Goal: Task Accomplishment & Management: Manage account settings

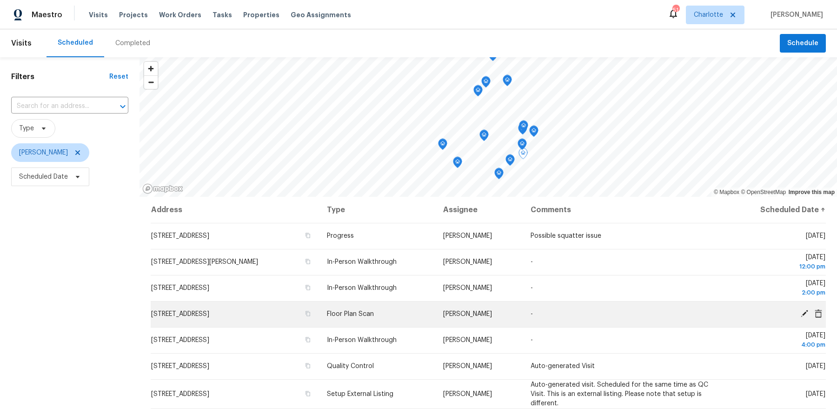
click at [803, 312] on icon at bounding box center [804, 313] width 8 height 8
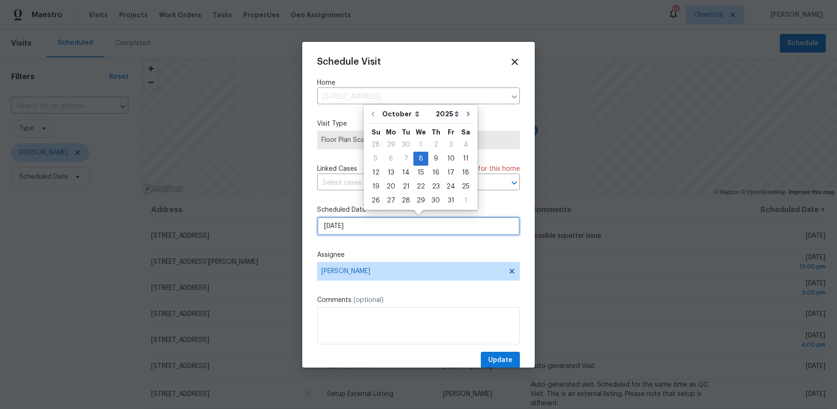
click at [420, 229] on input "10/8/2025" at bounding box center [418, 226] width 203 height 19
click at [431, 158] on div "9" at bounding box center [435, 158] width 15 height 13
type input "[DATE]"
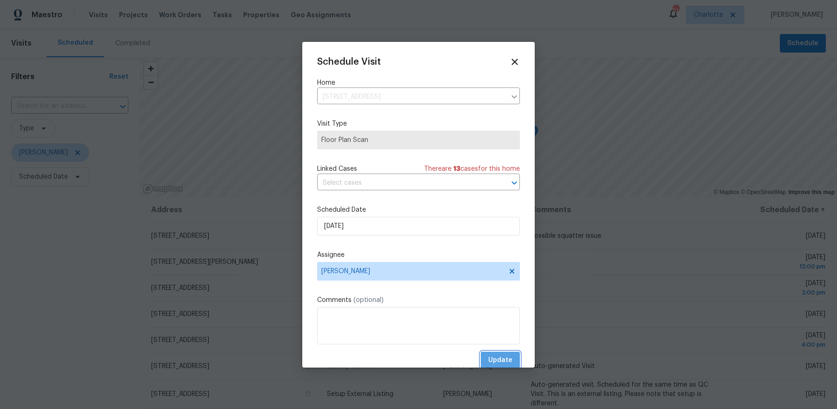
click at [494, 357] on span "Update" at bounding box center [500, 360] width 24 height 12
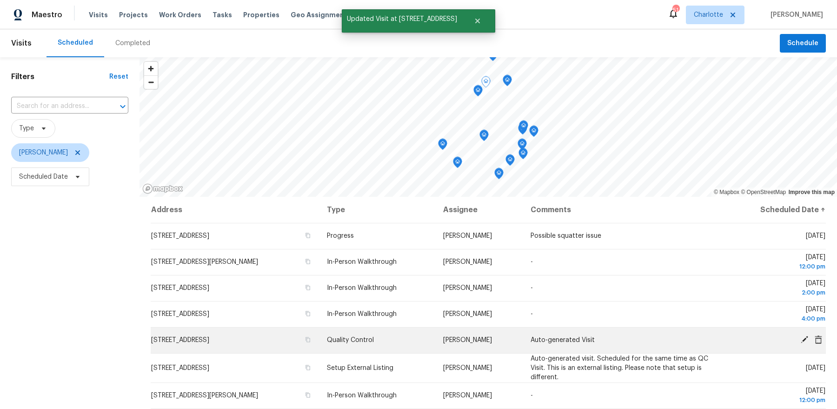
click at [803, 336] on icon at bounding box center [804, 339] width 8 height 8
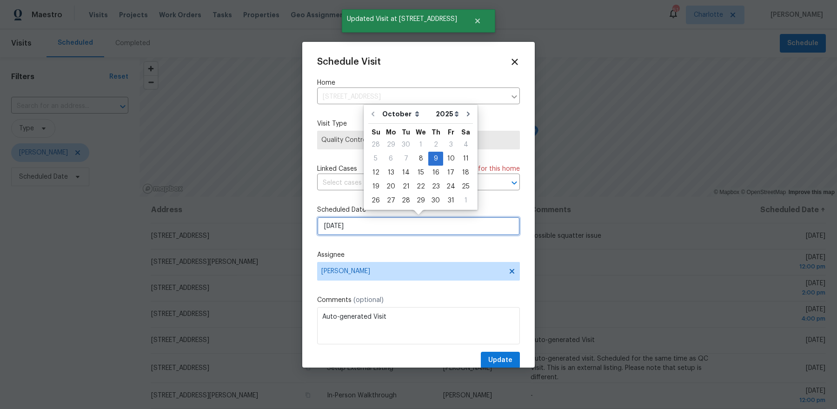
click at [392, 227] on input "[DATE]" at bounding box center [418, 226] width 203 height 19
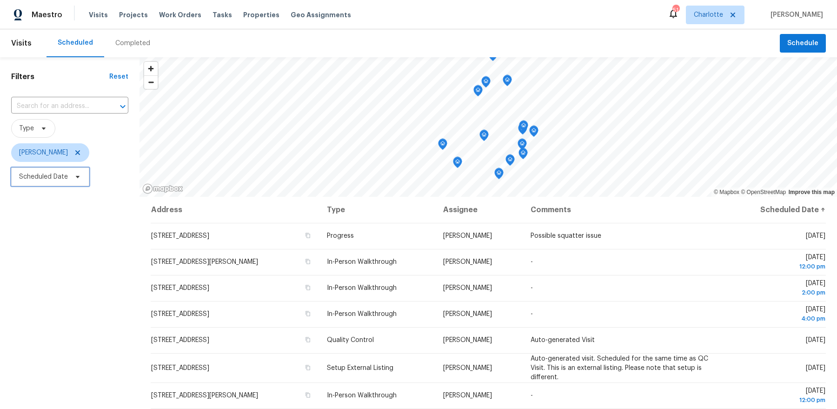
click at [55, 176] on span "Scheduled Date" at bounding box center [43, 176] width 49 height 9
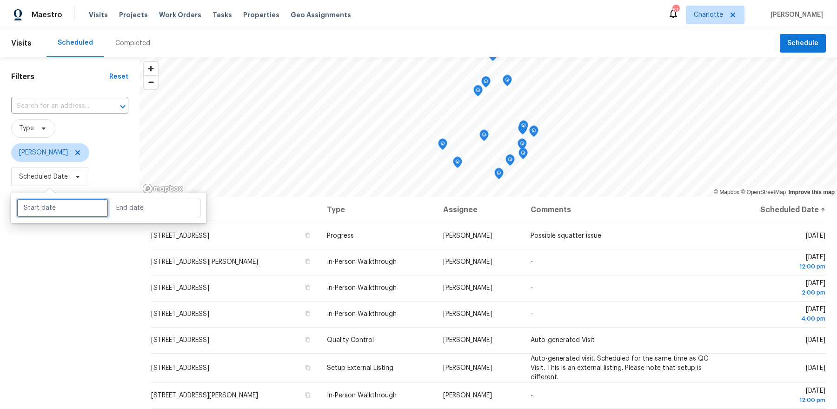
click at [80, 211] on input "text" at bounding box center [63, 208] width 92 height 19
select select "9"
select select "2025"
select select "10"
select select "2025"
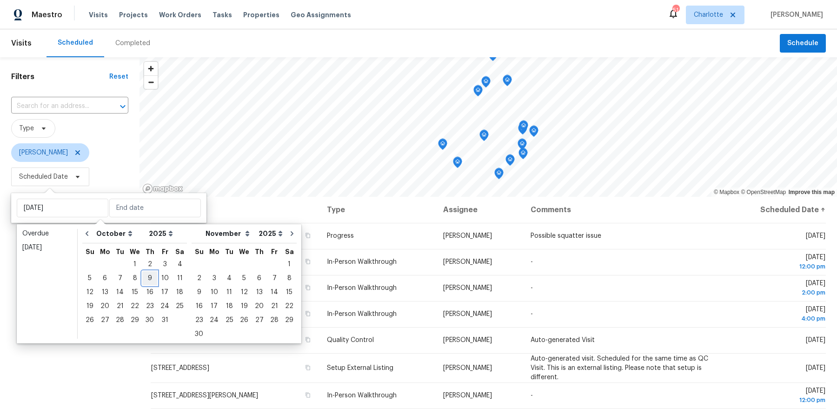
click at [149, 279] on div "9" at bounding box center [149, 278] width 15 height 13
type input "Thu, Oct 09"
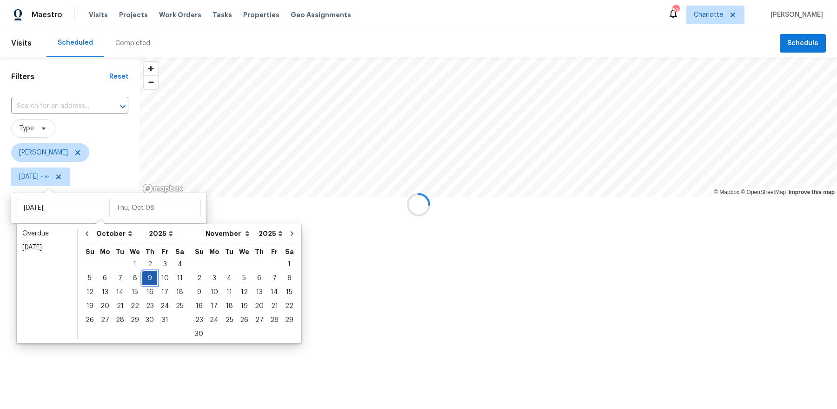
click at [149, 279] on div "9" at bounding box center [149, 278] width 15 height 13
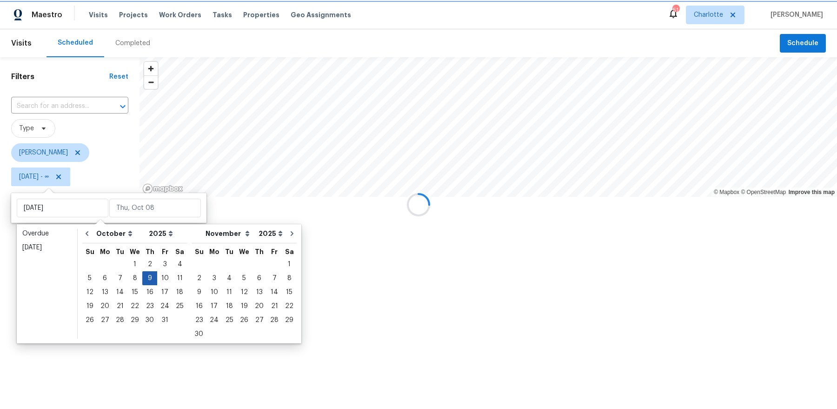
type input "Thu, Oct 09"
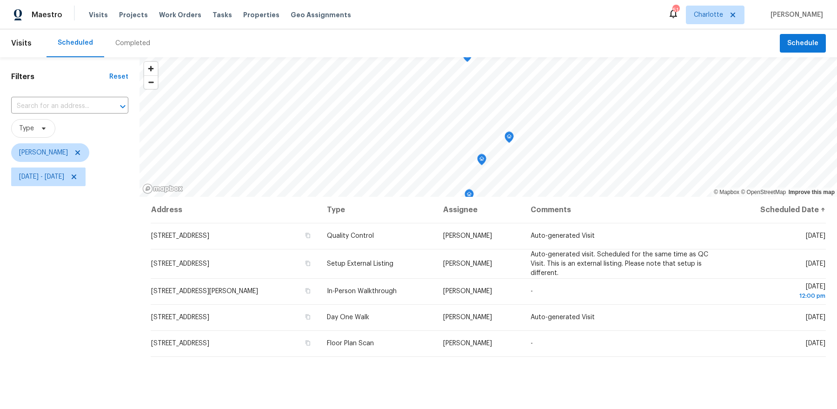
click at [90, 309] on div "Filters Reset ​ Type Dan Baquero Thu, Oct 09 - Thu, Oct 09" at bounding box center [70, 290] width 140 height 466
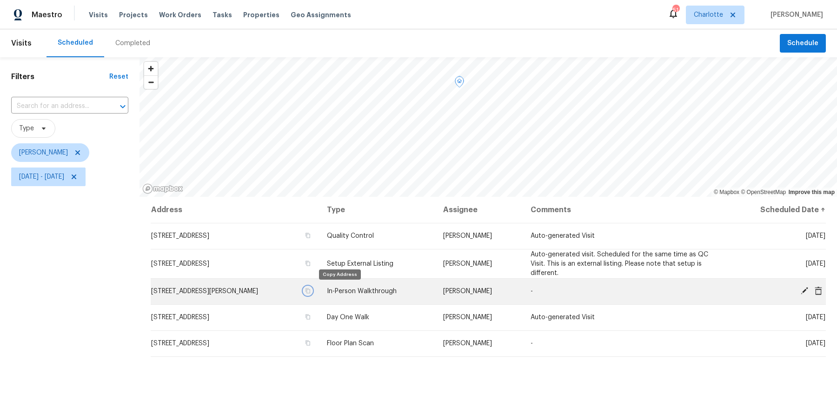
click at [311, 291] on icon "button" at bounding box center [308, 290] width 5 height 5
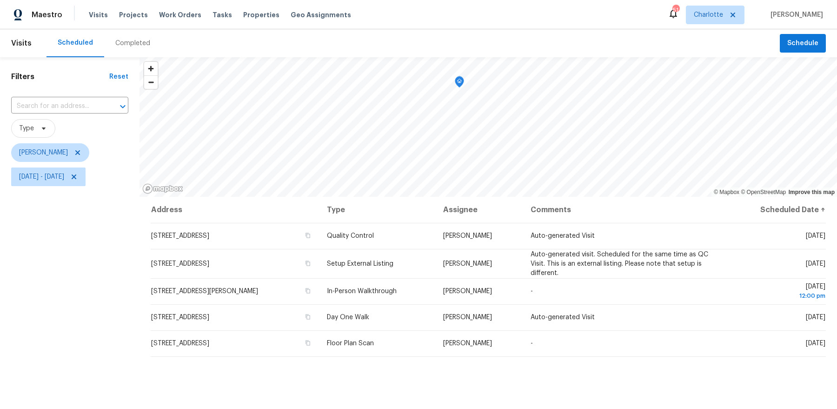
click at [67, 163] on span "[PERSON_NAME]" at bounding box center [69, 152] width 117 height 24
click at [64, 177] on span "Thu, Oct 09 - Thu, Oct 09" at bounding box center [41, 176] width 45 height 9
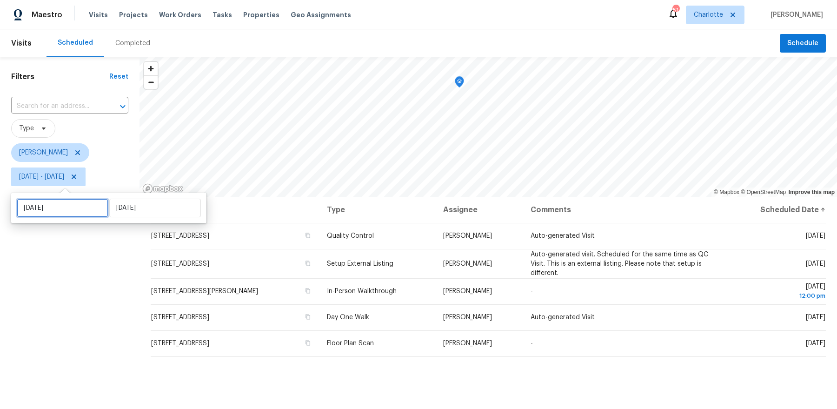
click at [70, 209] on input "[DATE]" at bounding box center [63, 208] width 92 height 19
select select "9"
select select "2025"
select select "10"
select select "2025"
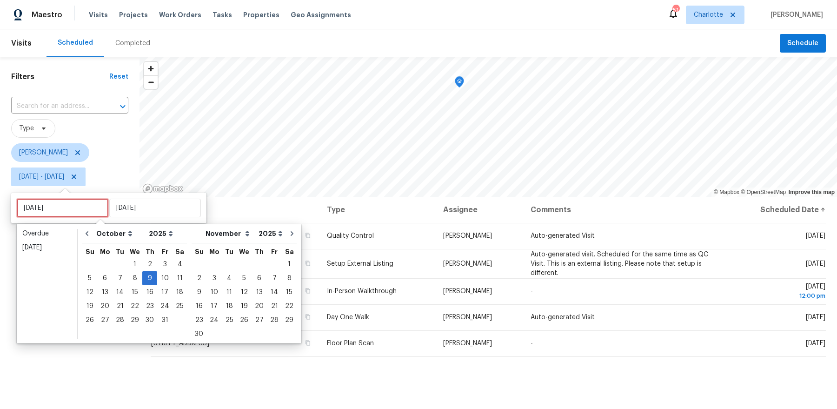
type input "[DATE]"
type input "Sun, Nov 23"
type input "[DATE]"
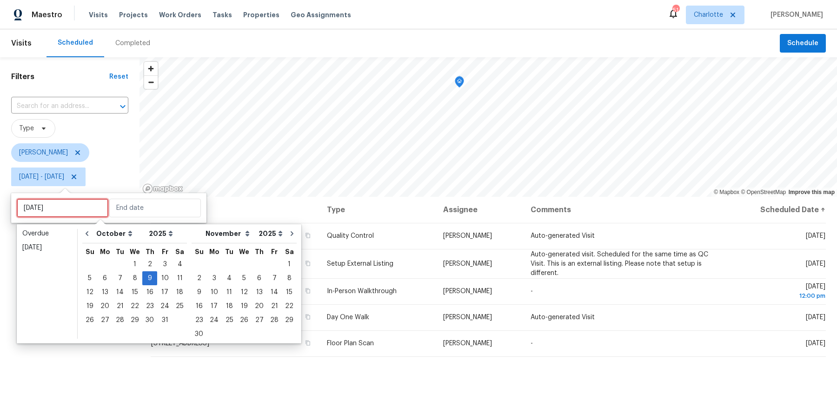
type input "[DATE]"
type input "Sat, Oct 25"
click at [163, 281] on div "10" at bounding box center [164, 278] width 15 height 13
type input "[DATE]"
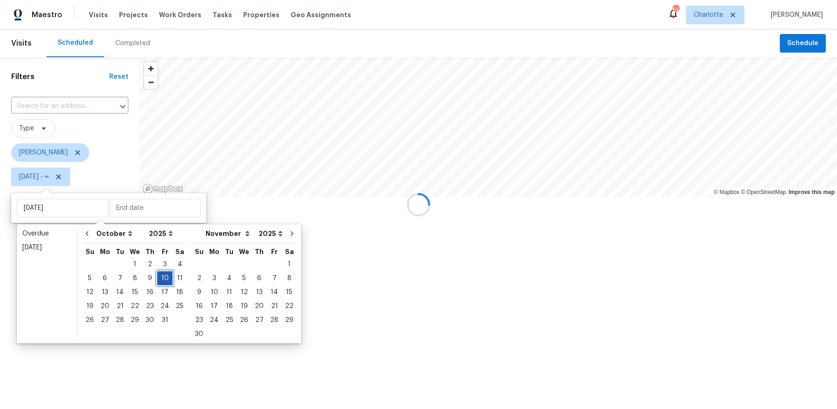
click at [163, 281] on div "10" at bounding box center [164, 278] width 15 height 13
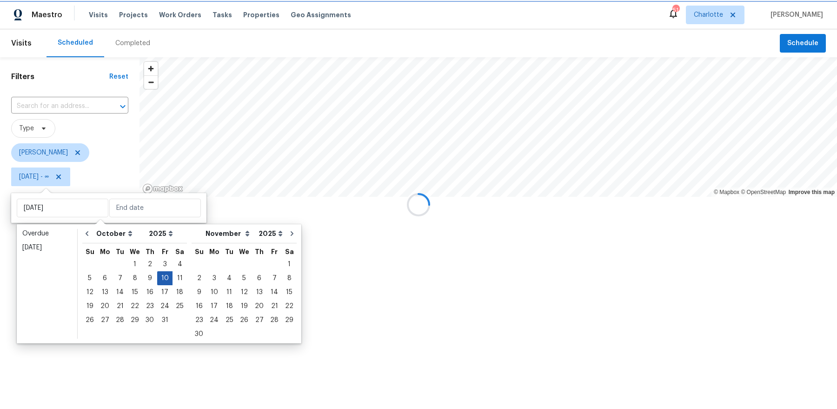
type input "[DATE]"
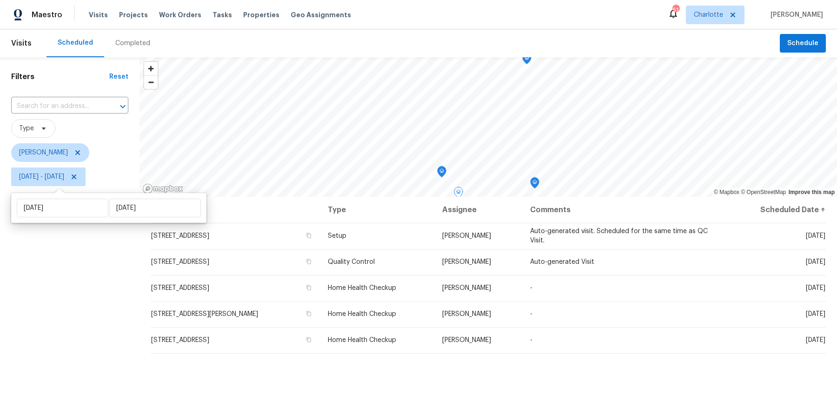
click at [116, 315] on div "Filters Reset ​ Type [PERSON_NAME] [DATE] - [DATE]" at bounding box center [70, 290] width 140 height 466
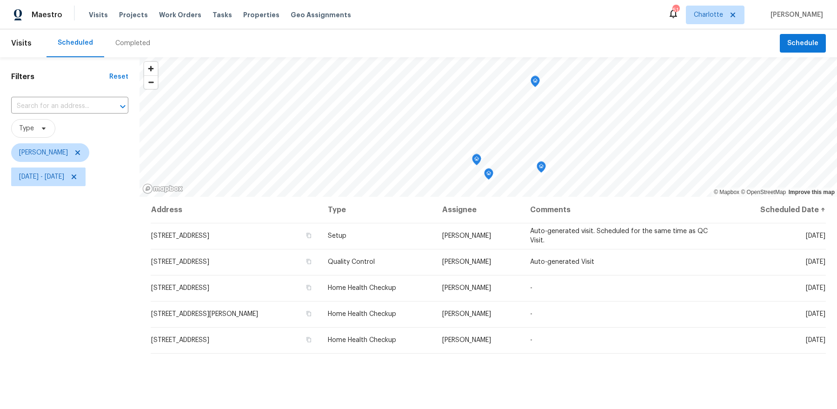
click at [535, 84] on icon "Map marker" at bounding box center [535, 81] width 8 height 11
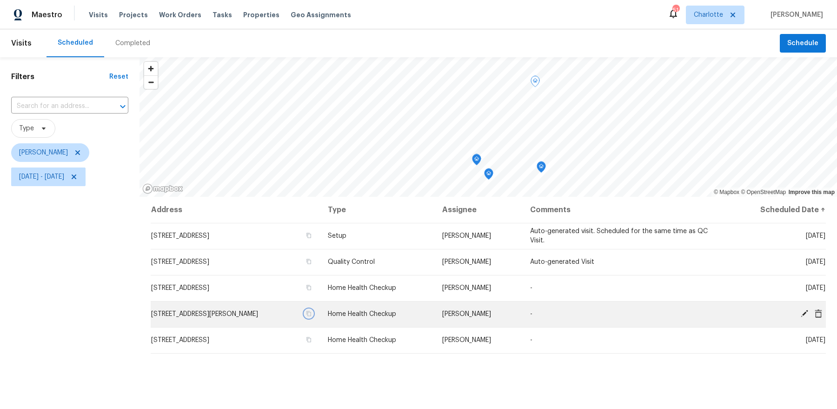
click at [311, 315] on icon "button" at bounding box center [308, 313] width 5 height 5
click at [806, 311] on icon at bounding box center [804, 313] width 7 height 7
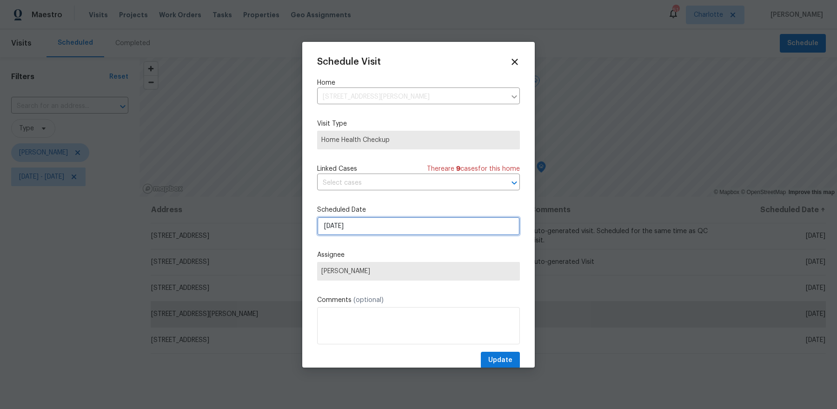
click at [345, 222] on input "[DATE]" at bounding box center [418, 226] width 203 height 19
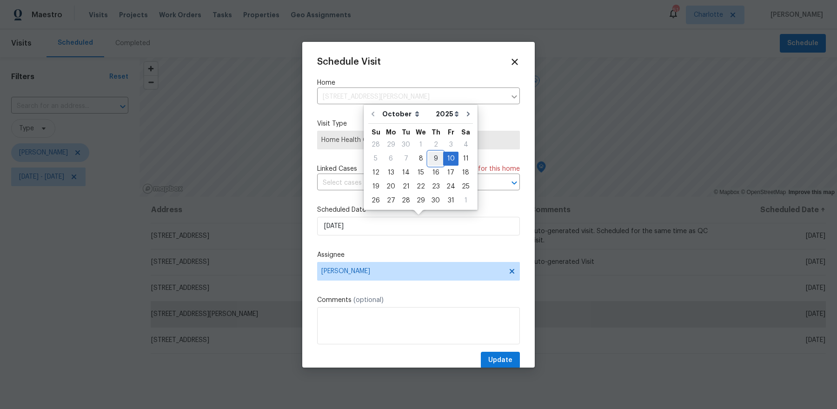
click at [437, 154] on div "9" at bounding box center [435, 158] width 15 height 13
type input "[DATE]"
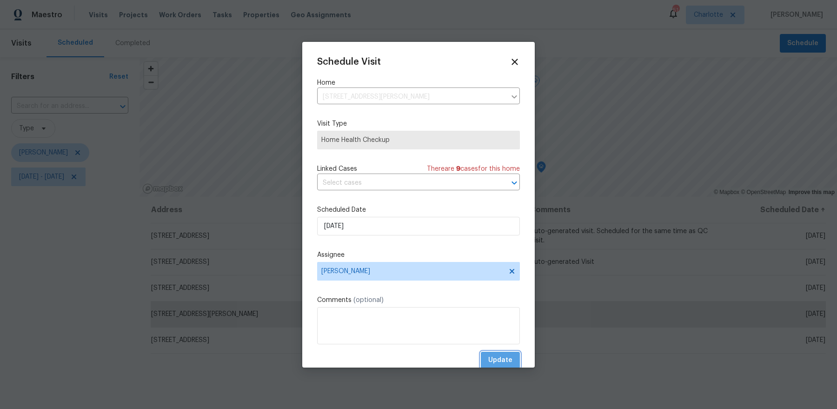
click at [506, 359] on span "Update" at bounding box center [500, 360] width 24 height 12
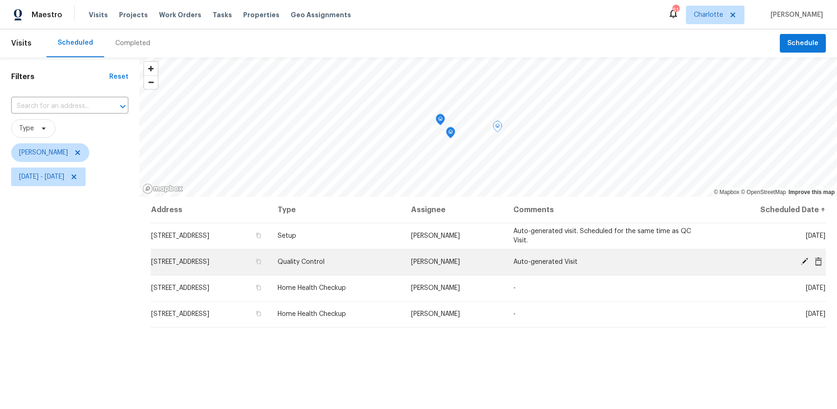
click at [805, 261] on icon at bounding box center [804, 261] width 7 height 7
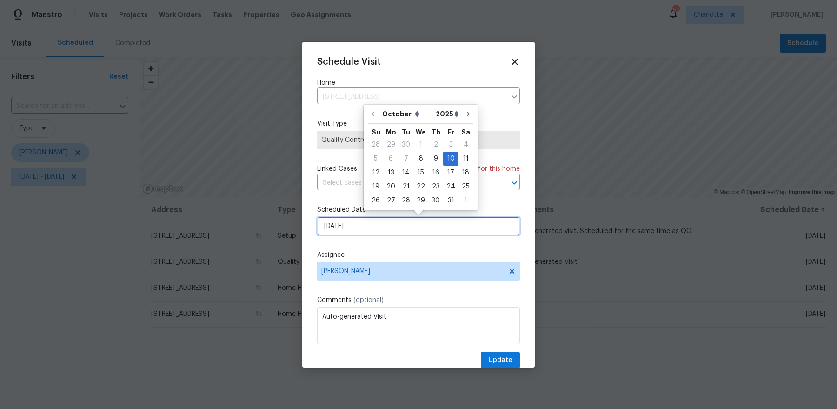
click at [402, 222] on input "10/10/2025" at bounding box center [418, 226] width 203 height 19
click at [386, 173] on div "13" at bounding box center [390, 172] width 15 height 13
type input "10/13/2025"
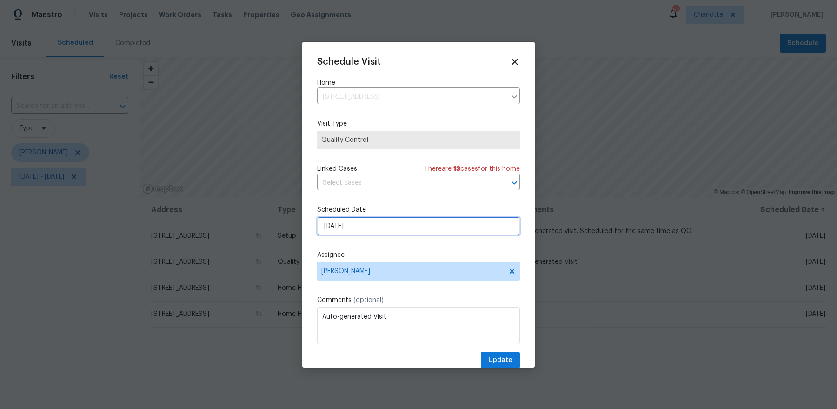
click at [371, 224] on input "10/13/2025" at bounding box center [418, 226] width 203 height 19
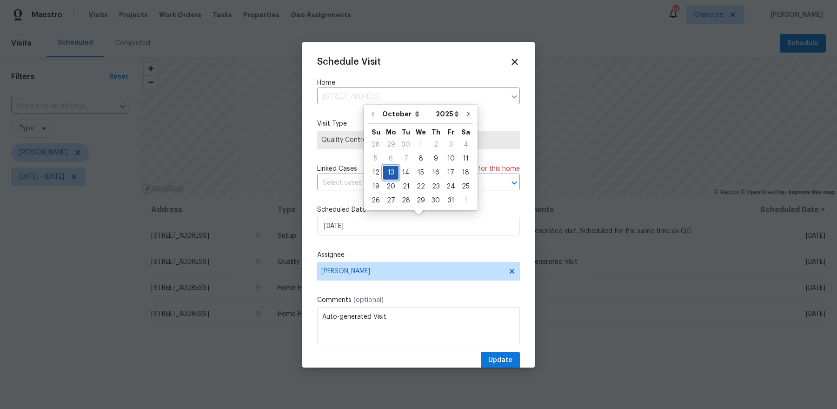
click at [386, 173] on div "13" at bounding box center [390, 172] width 15 height 13
click at [502, 367] on button "Update" at bounding box center [500, 360] width 39 height 17
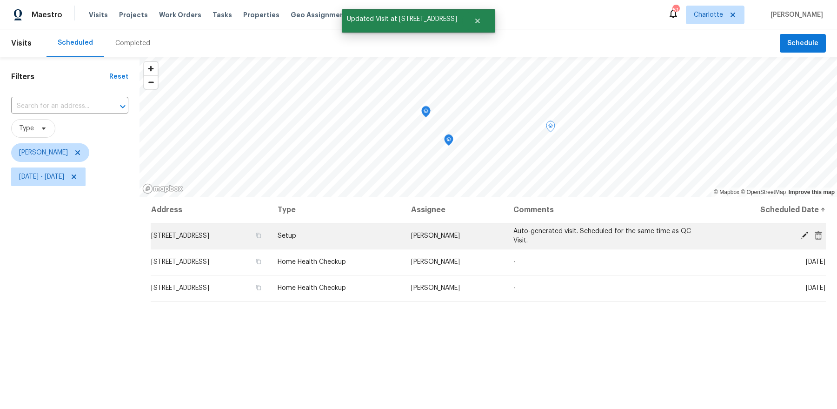
click at [209, 235] on span "[STREET_ADDRESS]" at bounding box center [180, 236] width 58 height 7
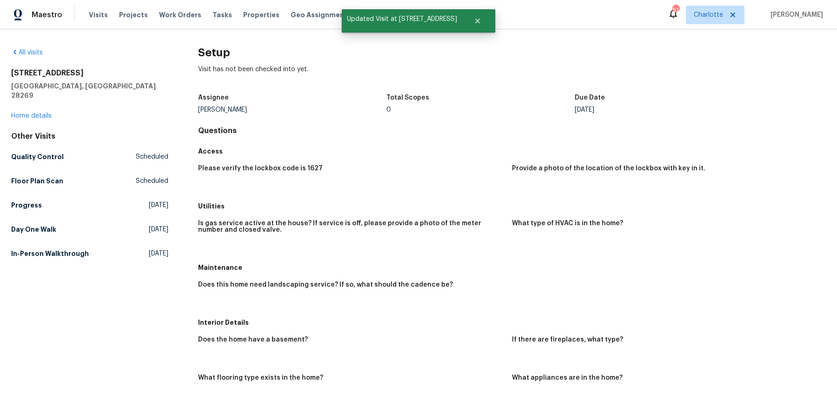
click at [34, 98] on div "5017 Haybridge Rd Charlotte, NC 28269 Home details" at bounding box center [89, 94] width 157 height 52
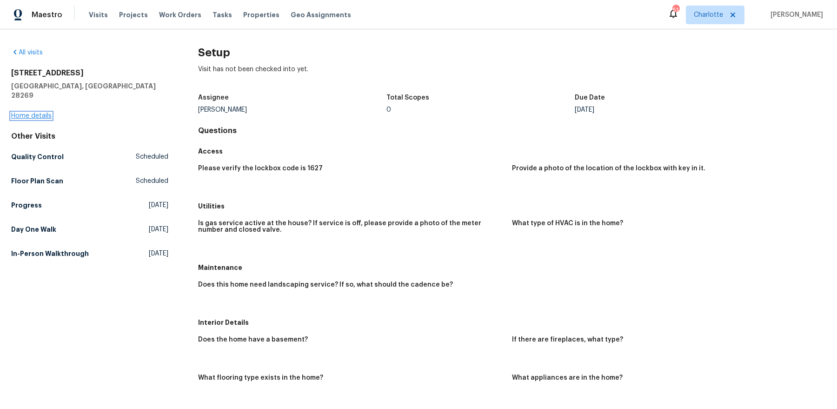
click at [30, 113] on link "Home details" at bounding box center [31, 116] width 40 height 7
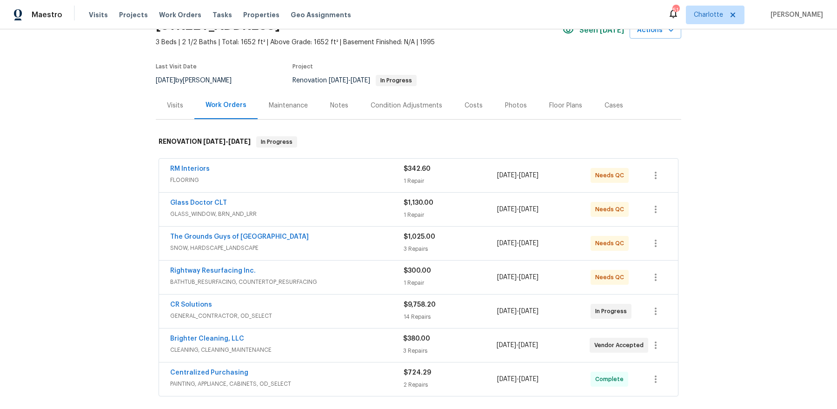
scroll to position [67, 0]
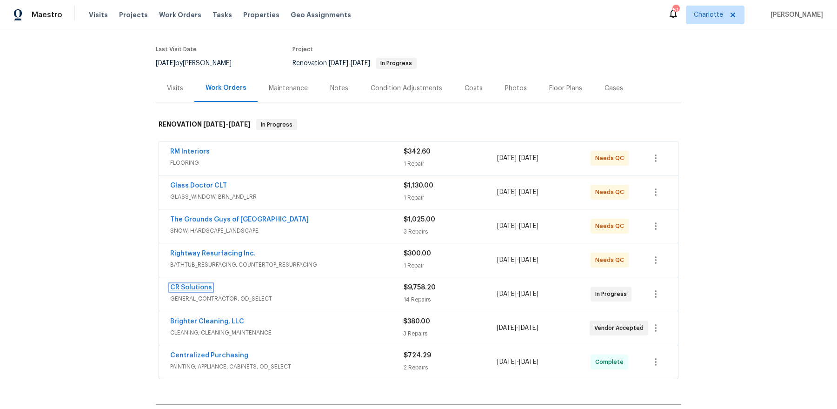
click at [192, 287] on link "CR Solutions" at bounding box center [191, 287] width 42 height 7
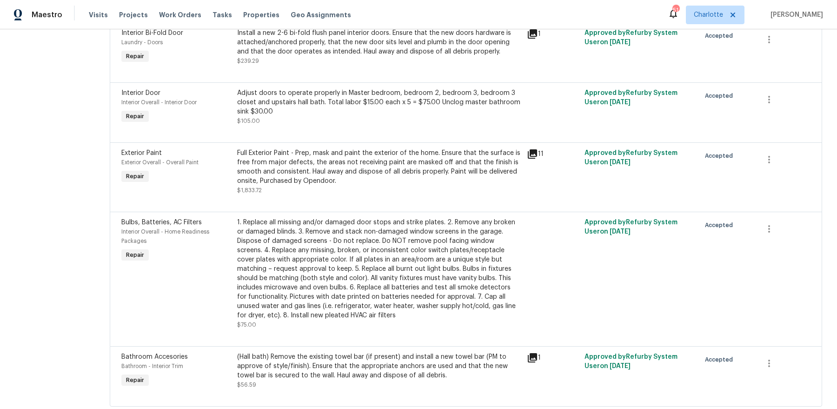
scroll to position [848, 0]
click at [770, 156] on icon "button" at bounding box center [769, 160] width 11 height 11
click at [765, 151] on li "Cancel" at bounding box center [775, 151] width 36 height 15
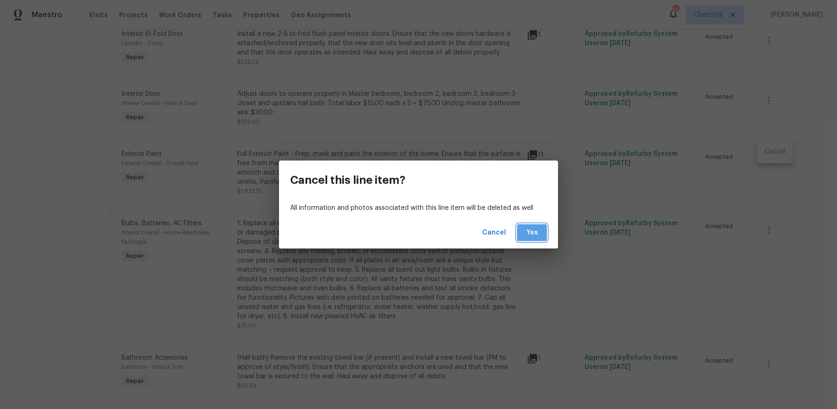
click at [531, 233] on span "Yes" at bounding box center [532, 233] width 15 height 12
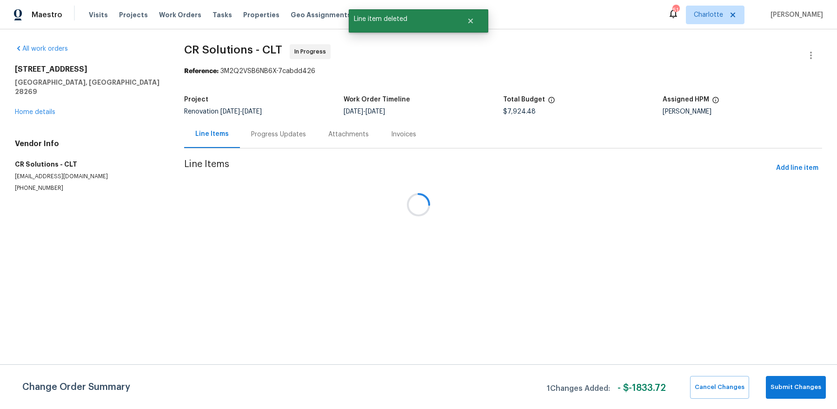
scroll to position [0, 0]
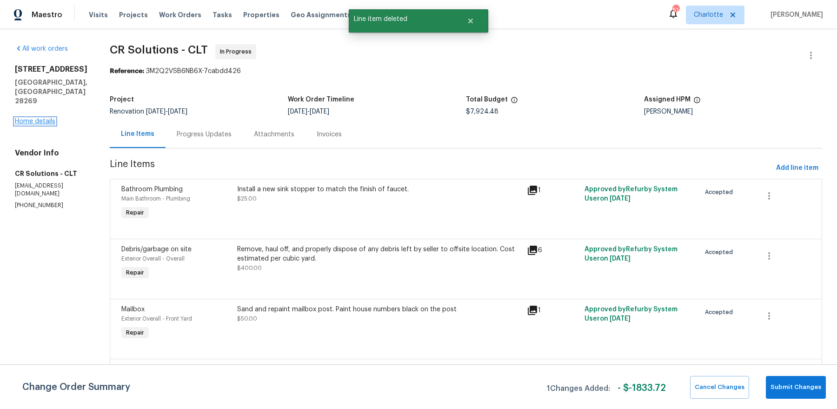
click at [29, 119] on link "Home details" at bounding box center [35, 121] width 40 height 7
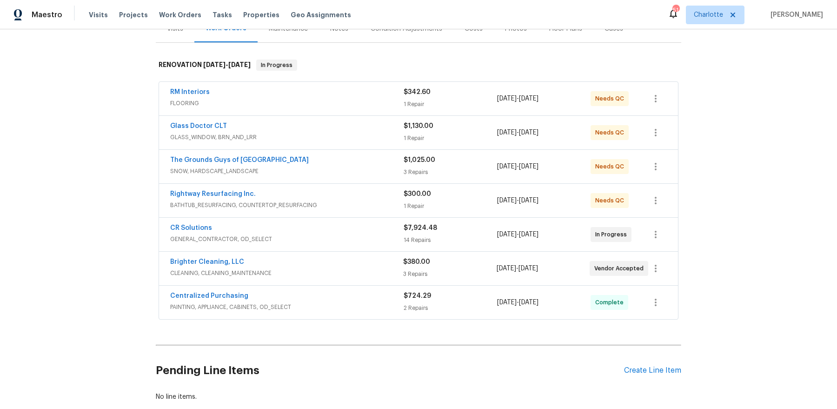
scroll to position [179, 0]
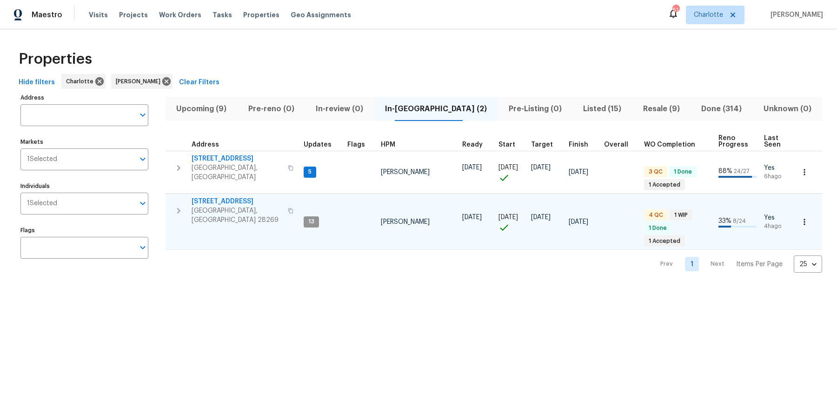
click at [230, 198] on span "[STREET_ADDRESS]" at bounding box center [237, 201] width 91 height 9
click at [216, 197] on span "5017 Haybridge Rd" at bounding box center [237, 201] width 91 height 9
click at [214, 111] on span "Upcoming (9)" at bounding box center [201, 108] width 61 height 13
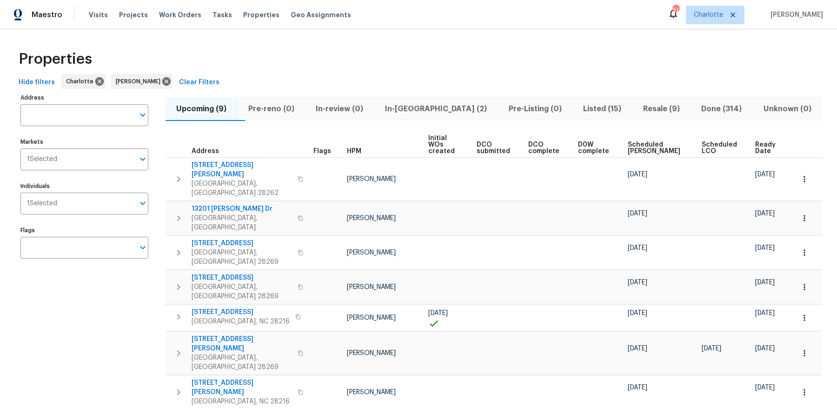
click at [762, 141] on span "Ready Date" at bounding box center [766, 147] width 23 height 13
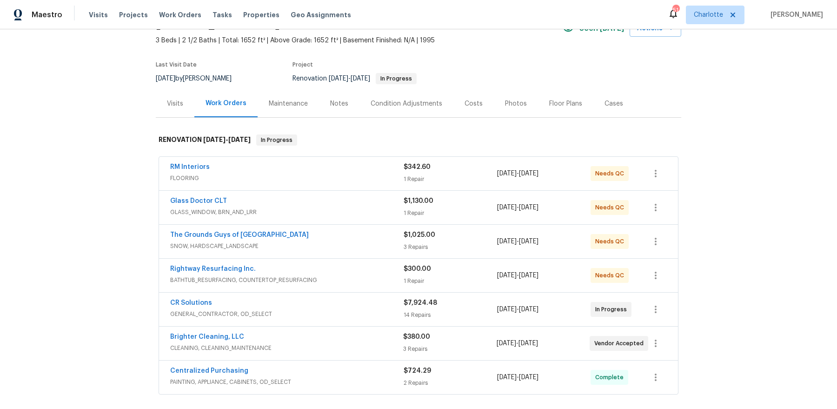
scroll to position [179, 0]
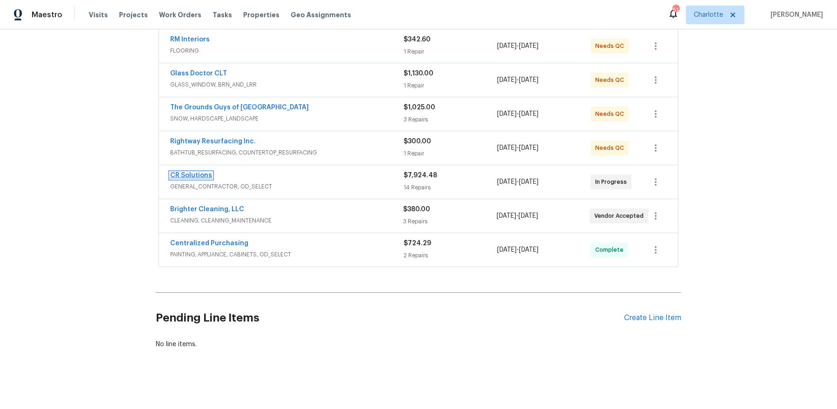
click at [197, 175] on link "CR Solutions" at bounding box center [191, 175] width 42 height 7
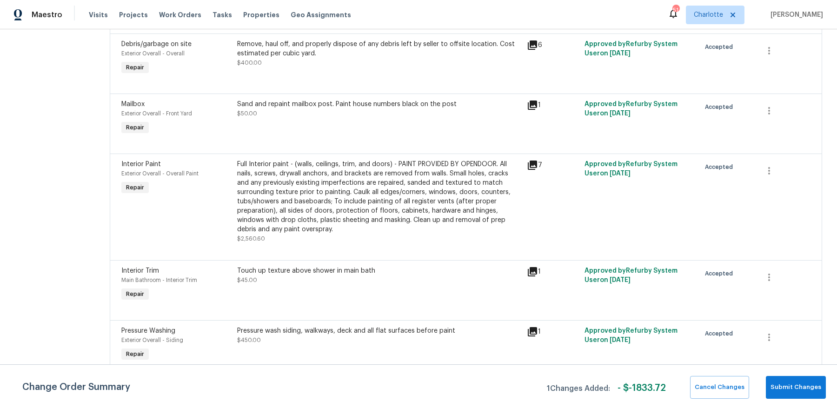
scroll to position [214, 0]
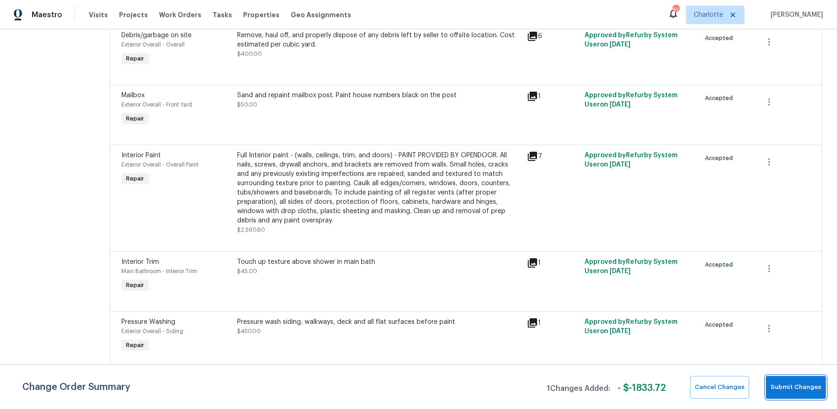
click at [792, 386] on span "Submit Changes" at bounding box center [796, 387] width 51 height 11
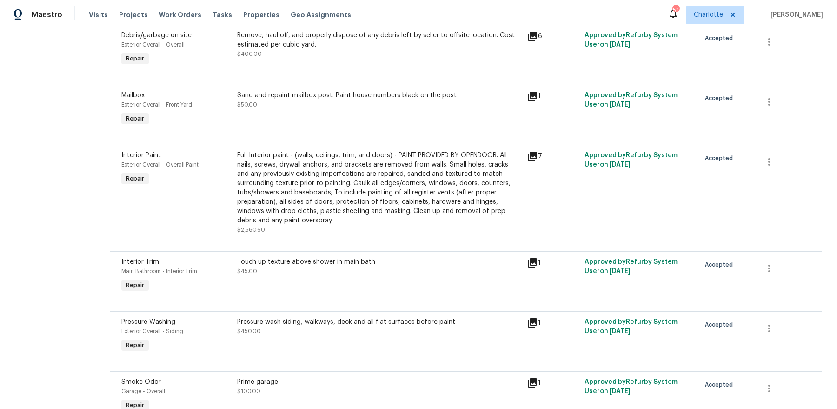
scroll to position [0, 0]
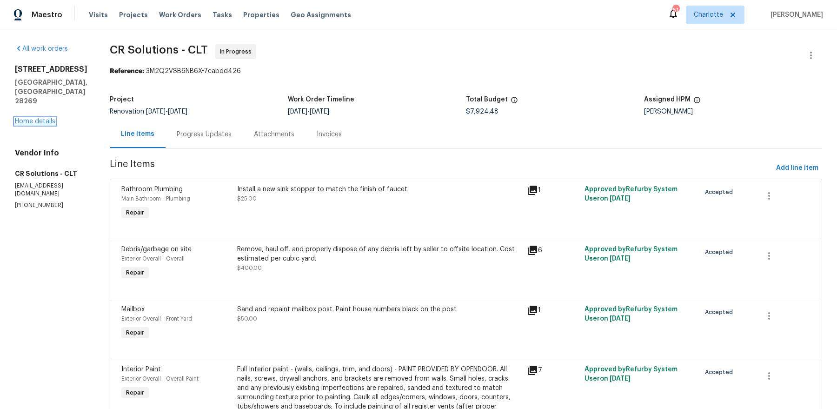
click at [39, 122] on link "Home details" at bounding box center [35, 121] width 40 height 7
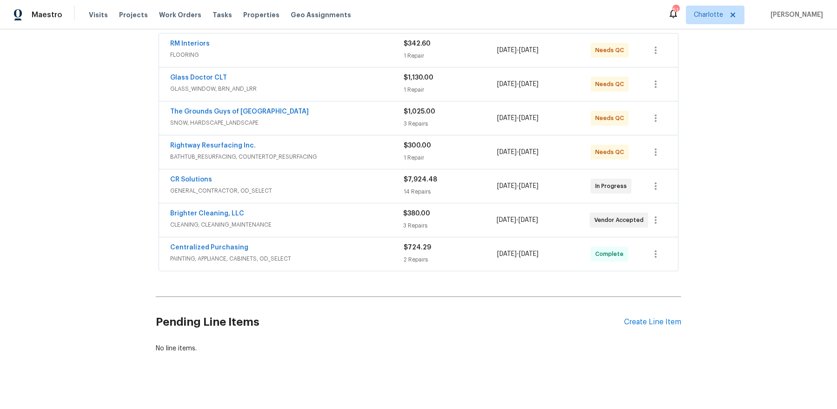
scroll to position [179, 0]
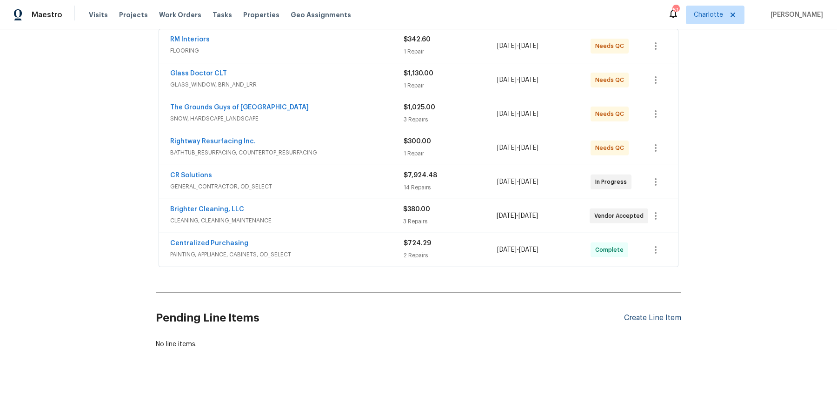
click at [668, 316] on div "Create Line Item" at bounding box center [652, 317] width 57 height 9
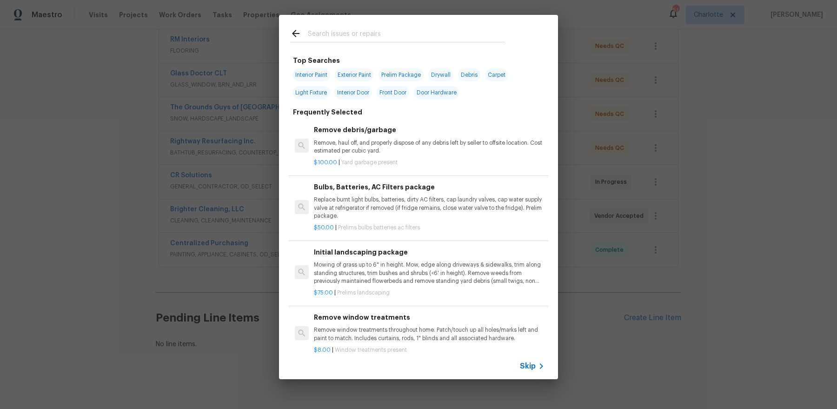
click at [365, 78] on span "Exterior Paint" at bounding box center [354, 74] width 39 height 13
type input "Exterior Paint"
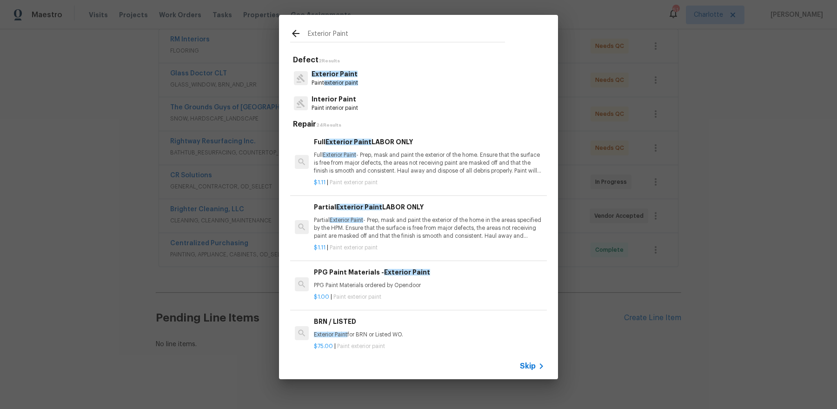
click at [410, 167] on p "Full Exterior Paint - Prep, mask and paint the exterior of the home. Ensure tha…" at bounding box center [429, 163] width 231 height 24
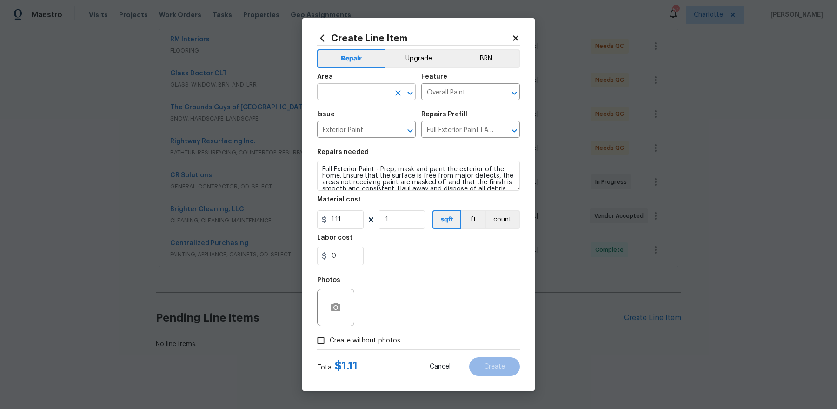
click at [365, 92] on input "text" at bounding box center [353, 93] width 73 height 14
click at [350, 111] on li "Exterior Overall" at bounding box center [366, 113] width 99 height 15
type input "Exterior Overall"
click at [335, 219] on input "1.11" at bounding box center [340, 219] width 47 height 19
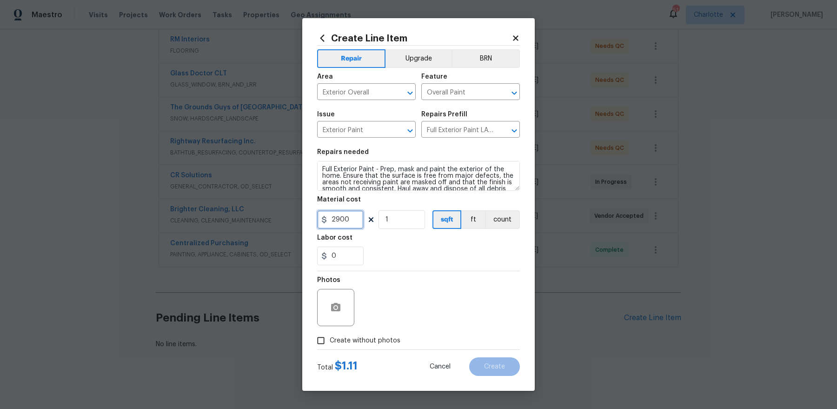
type input "2900"
click at [348, 337] on span "Create without photos" at bounding box center [365, 341] width 71 height 10
click at [330, 337] on input "Create without photos" at bounding box center [321, 341] width 18 height 18
checkbox input "true"
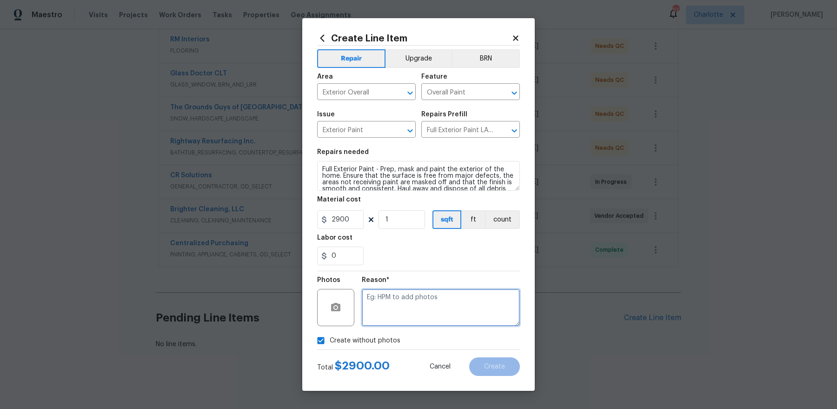
click at [443, 309] on textarea at bounding box center [441, 307] width 158 height 37
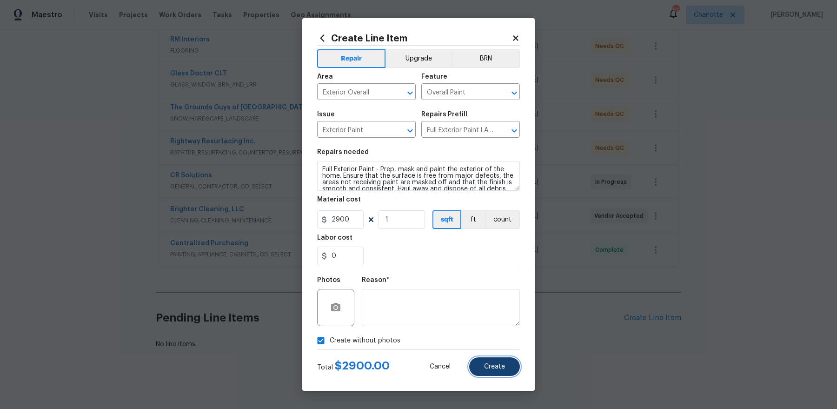
click at [499, 364] on span "Create" at bounding box center [494, 366] width 21 height 7
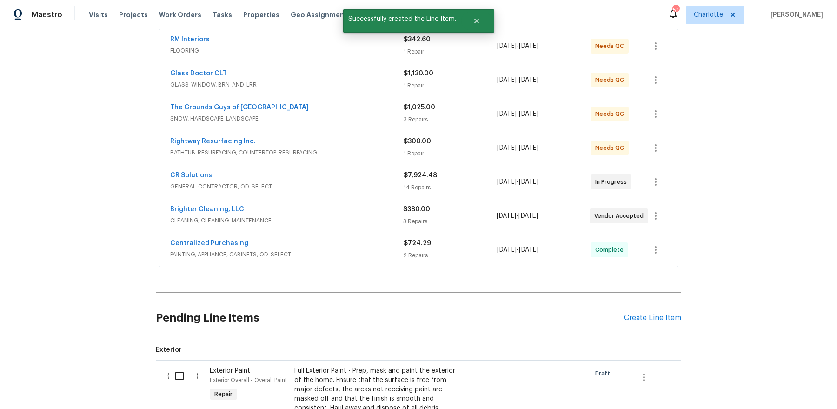
click at [179, 372] on input "checkbox" at bounding box center [183, 376] width 27 height 20
checkbox input "true"
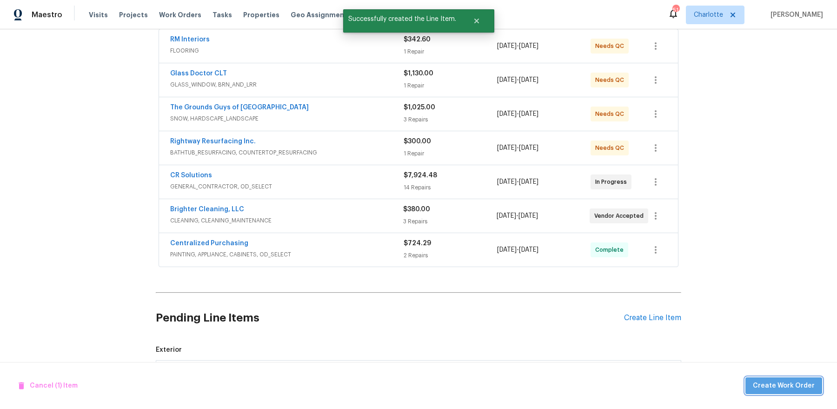
click at [800, 385] on span "Create Work Order" at bounding box center [784, 386] width 62 height 12
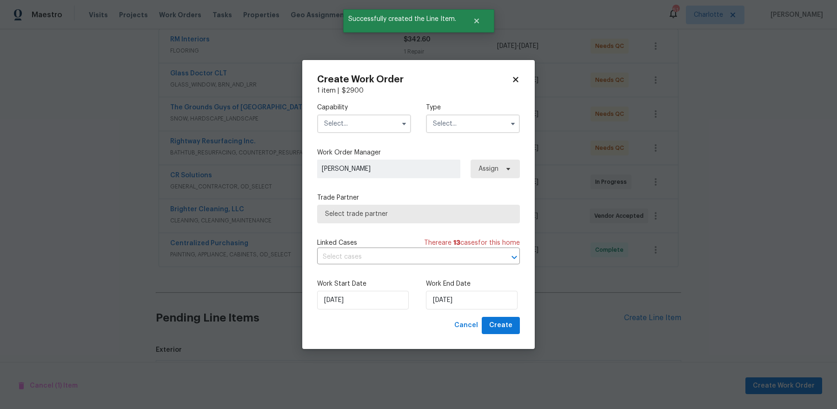
click at [362, 126] on input "text" at bounding box center [364, 123] width 94 height 19
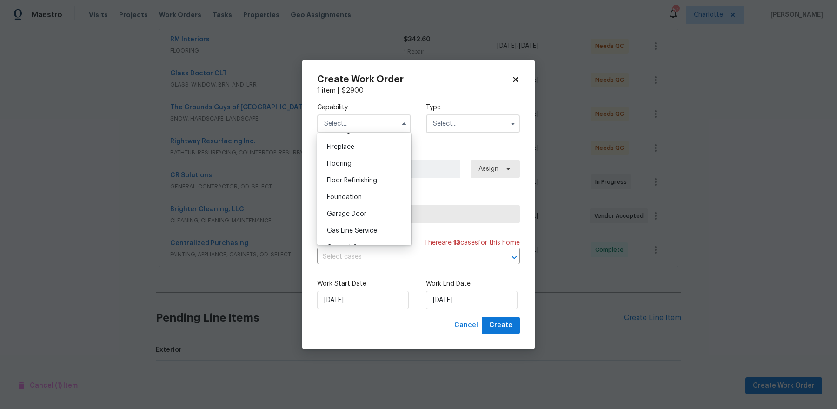
scroll to position [368, 0]
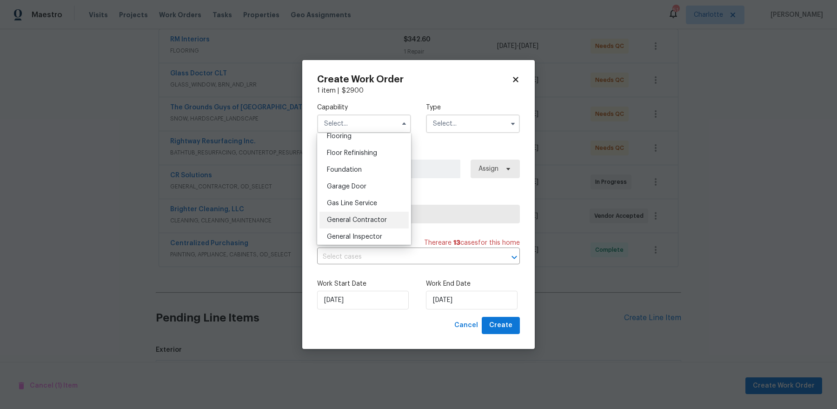
click at [378, 217] on span "General Contractor" at bounding box center [357, 220] width 60 height 7
type input "General Contractor"
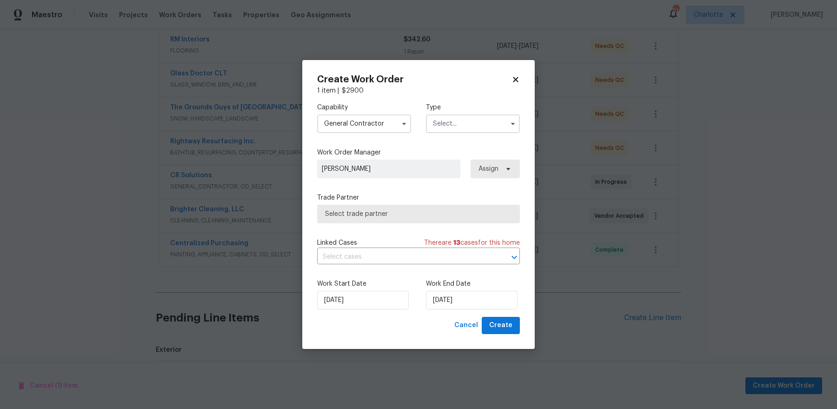
click at [472, 126] on input "text" at bounding box center [473, 123] width 94 height 19
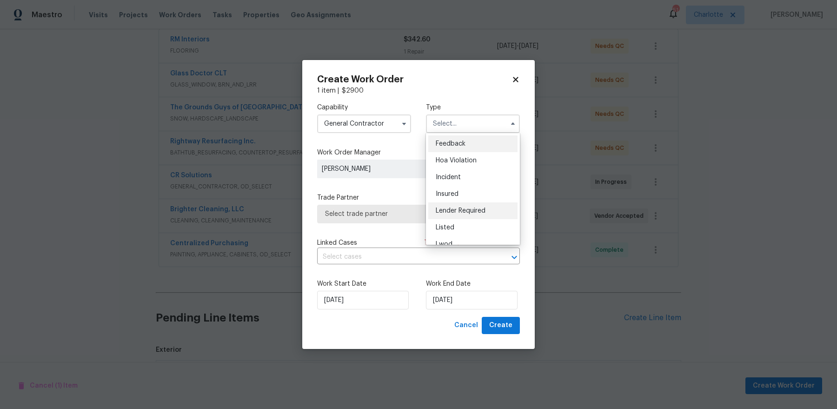
scroll to position [111, 0]
click at [470, 187] on div "Renovation" at bounding box center [472, 183] width 89 height 17
type input "Renovation"
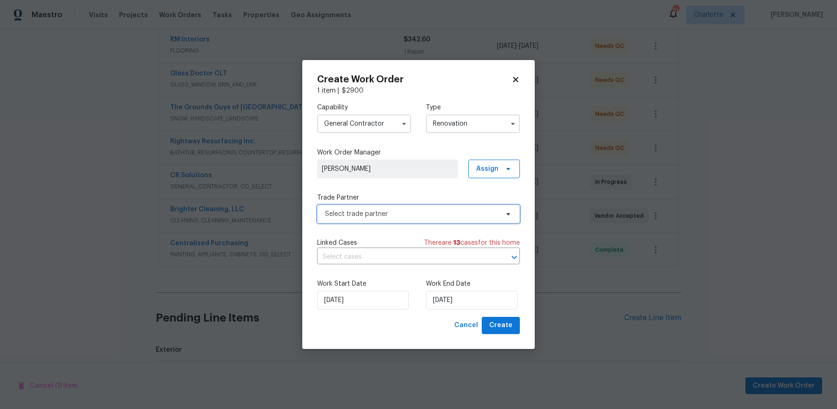
click at [459, 217] on span "Select trade partner" at bounding box center [411, 213] width 173 height 9
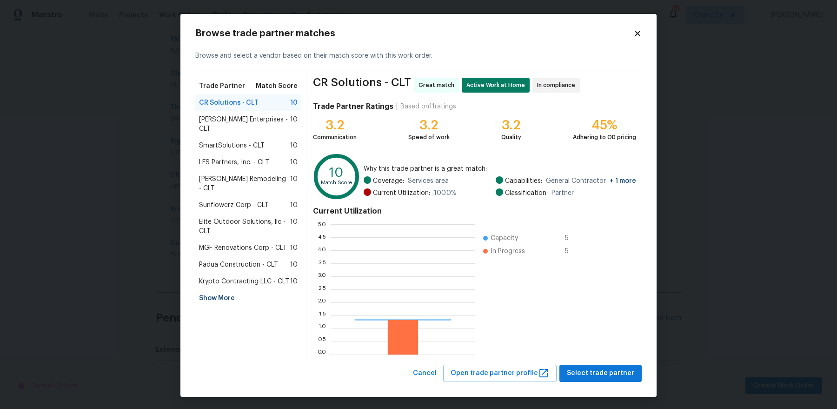
scroll to position [130, 145]
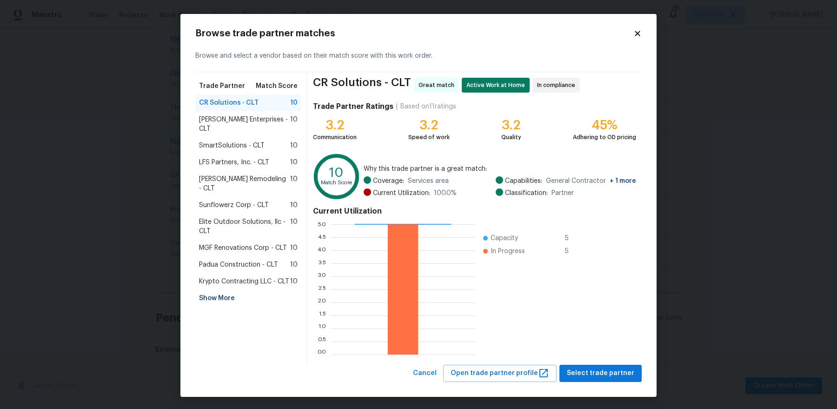
click at [221, 290] on div "Show More" at bounding box center [248, 298] width 106 height 17
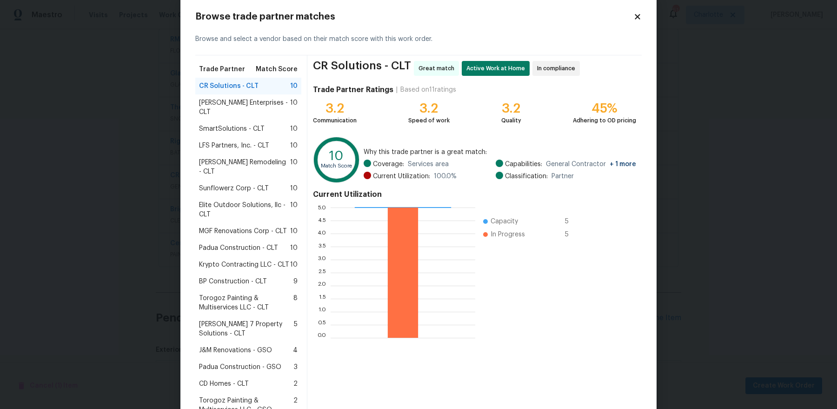
scroll to position [20, 0]
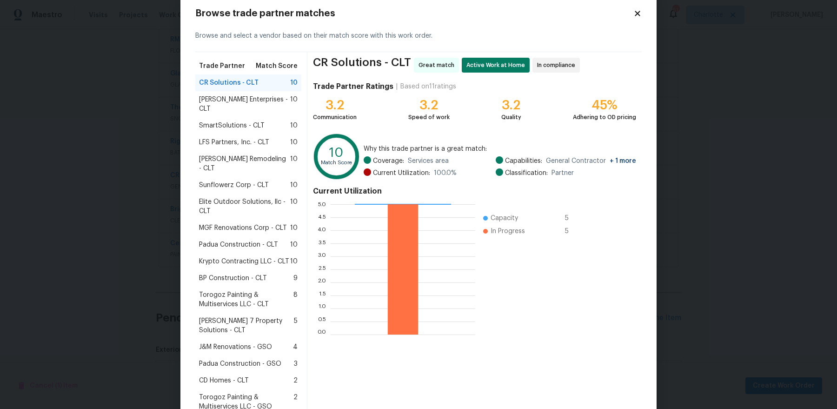
click at [230, 376] on span "CD Homes - CLT" at bounding box center [224, 380] width 50 height 9
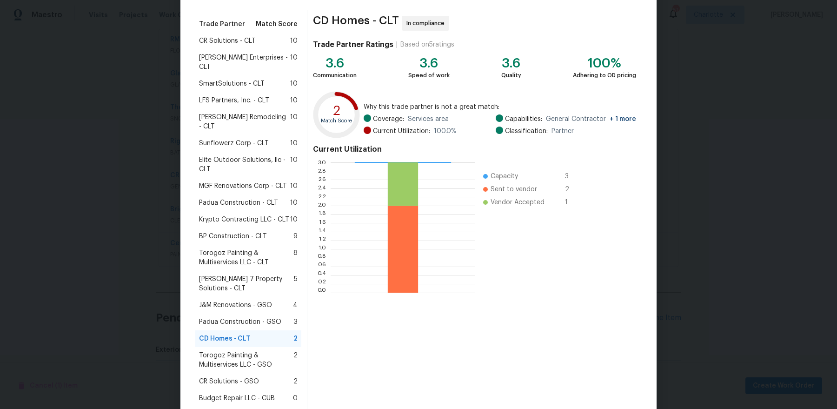
scroll to position [126, 0]
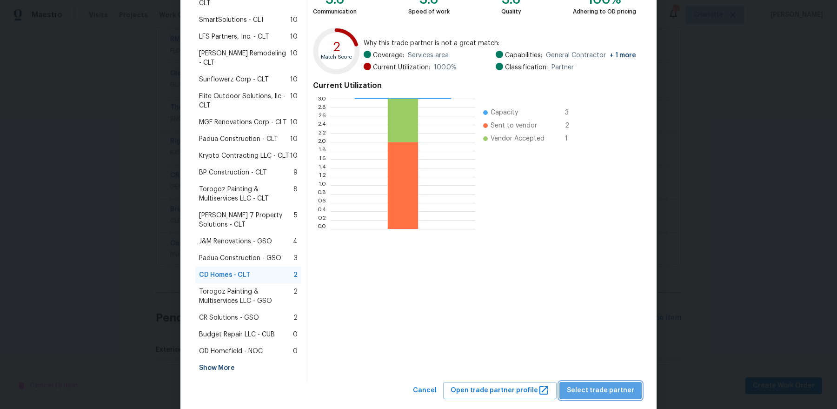
click at [611, 385] on span "Select trade partner" at bounding box center [600, 391] width 67 height 12
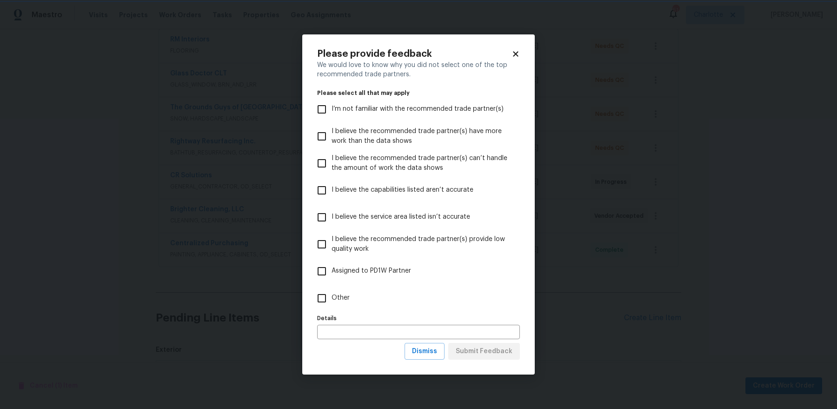
scroll to position [0, 0]
click at [327, 292] on input "Other" at bounding box center [322, 298] width 20 height 20
checkbox input "true"
click at [474, 350] on span "Submit Feedback" at bounding box center [484, 352] width 57 height 12
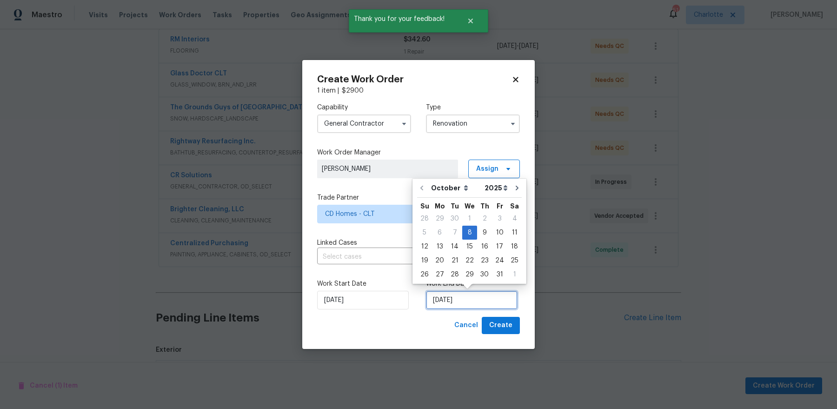
click at [471, 303] on input "10/8/2025" at bounding box center [472, 300] width 92 height 19
click at [442, 247] on div "13" at bounding box center [439, 246] width 15 height 13
type input "10/13/2025"
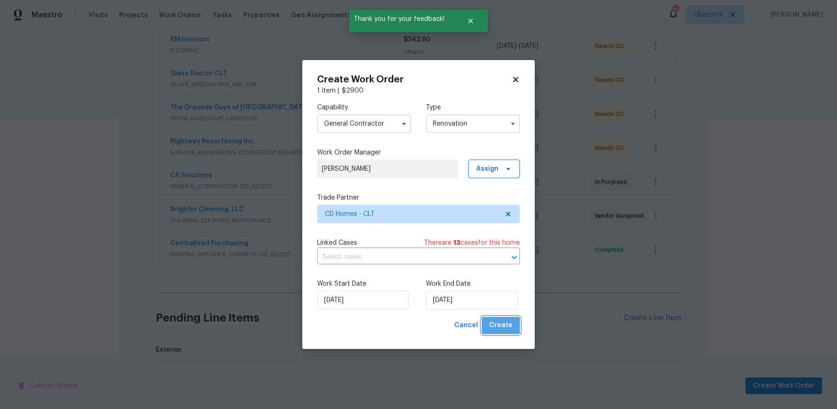
click at [513, 329] on button "Create" at bounding box center [501, 325] width 38 height 17
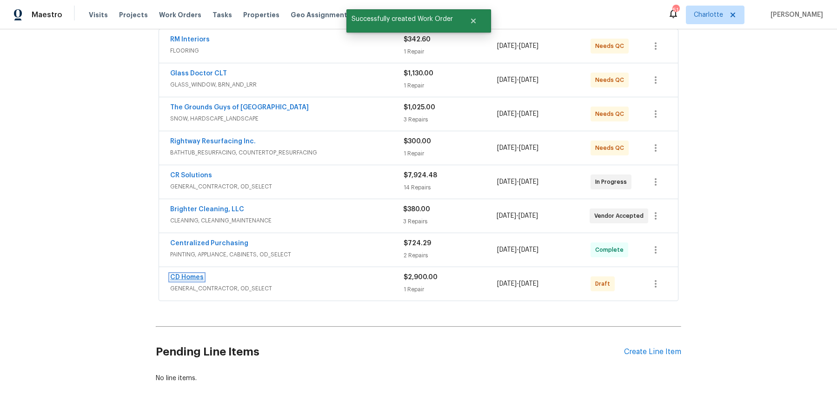
click at [173, 274] on link "CD Homes" at bounding box center [186, 277] width 33 height 7
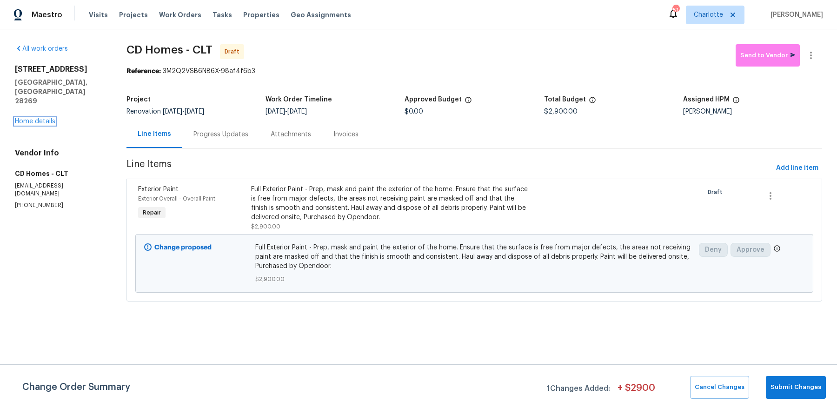
click at [35, 118] on link "Home details" at bounding box center [35, 121] width 40 height 7
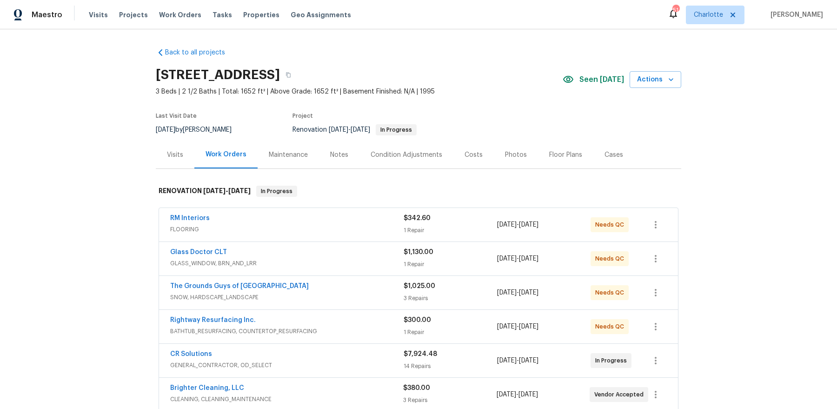
scroll to position [194, 0]
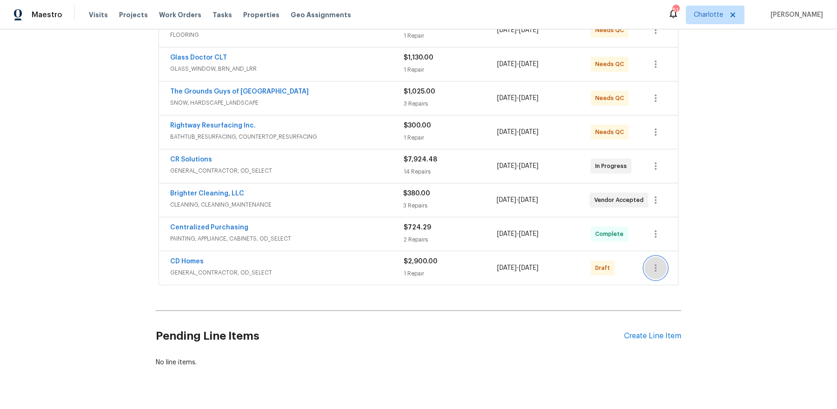
click at [653, 263] on icon "button" at bounding box center [655, 267] width 11 height 11
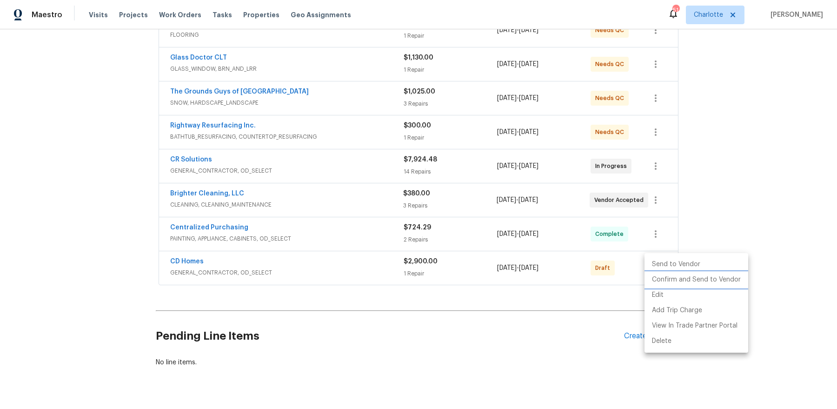
click at [665, 279] on li "Confirm and Send to Vendor" at bounding box center [697, 279] width 104 height 15
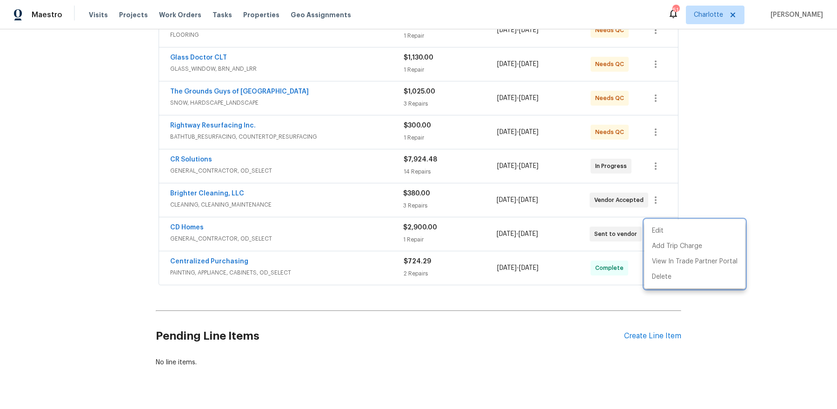
click at [499, 268] on div at bounding box center [418, 204] width 837 height 409
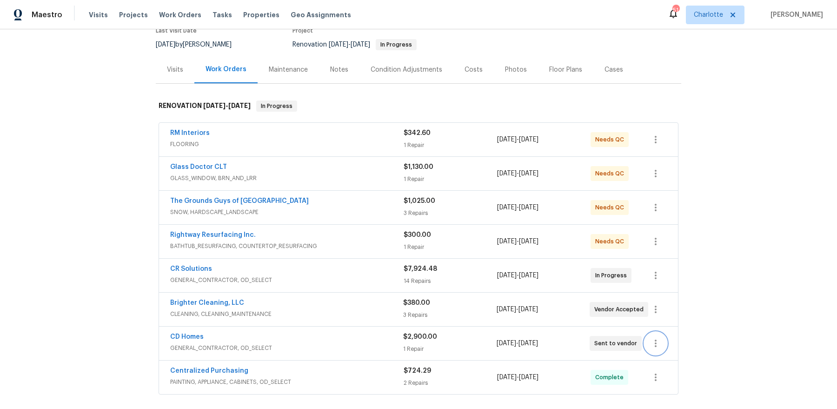
scroll to position [0, 0]
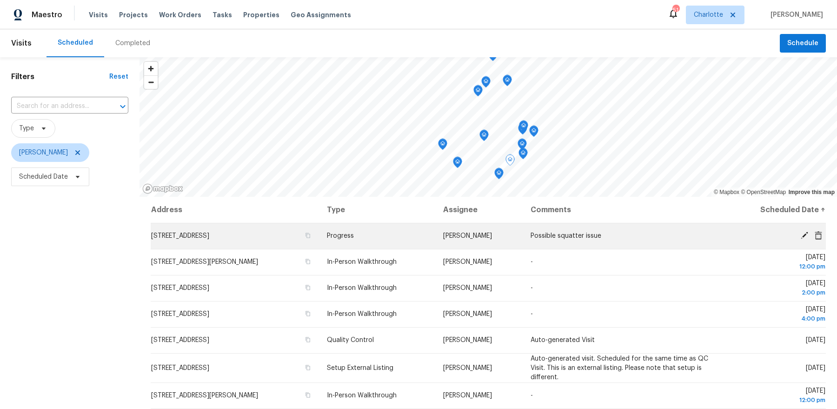
click at [392, 247] on td "Progress" at bounding box center [378, 236] width 116 height 26
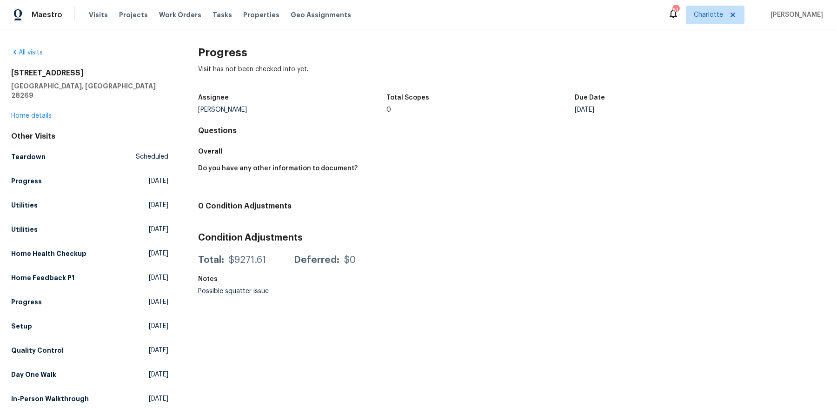
click at [39, 102] on div "4437 Devonhill Ln Charlotte, NC 28269 Home details" at bounding box center [89, 94] width 157 height 52
click at [39, 113] on link "Home details" at bounding box center [31, 116] width 40 height 7
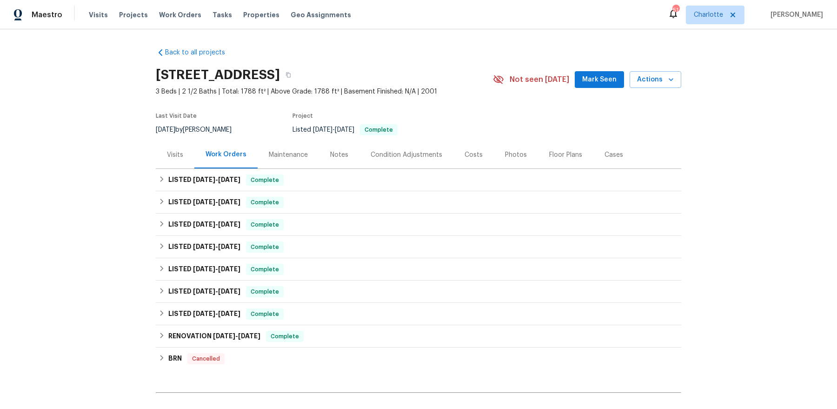
scroll to position [102, 0]
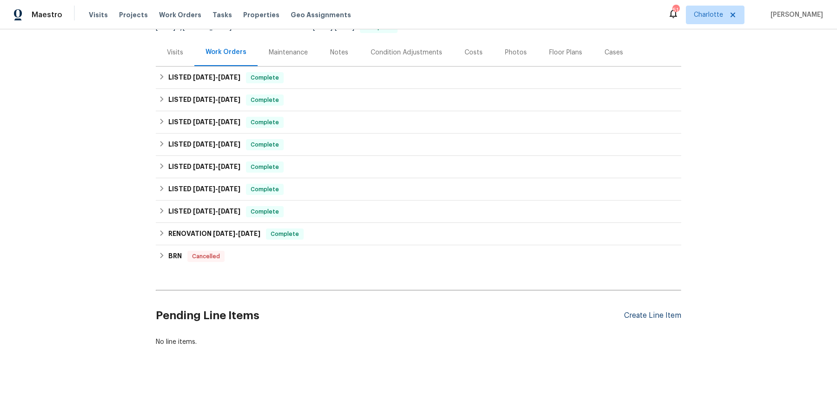
click at [651, 317] on div "Create Line Item" at bounding box center [652, 315] width 57 height 9
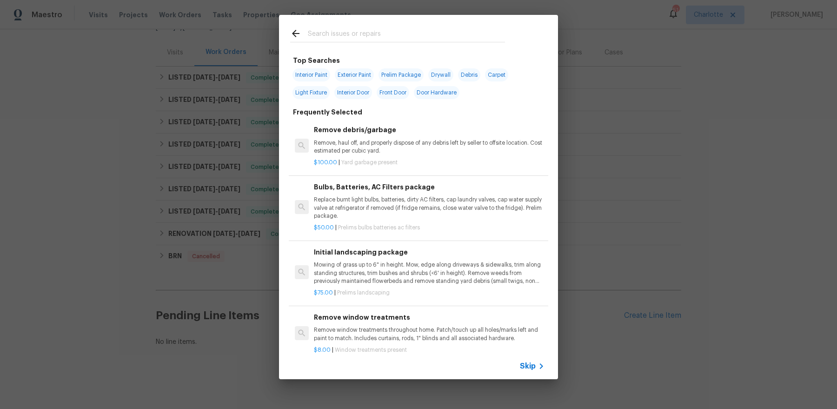
click at [358, 33] on input "text" at bounding box center [406, 35] width 197 height 14
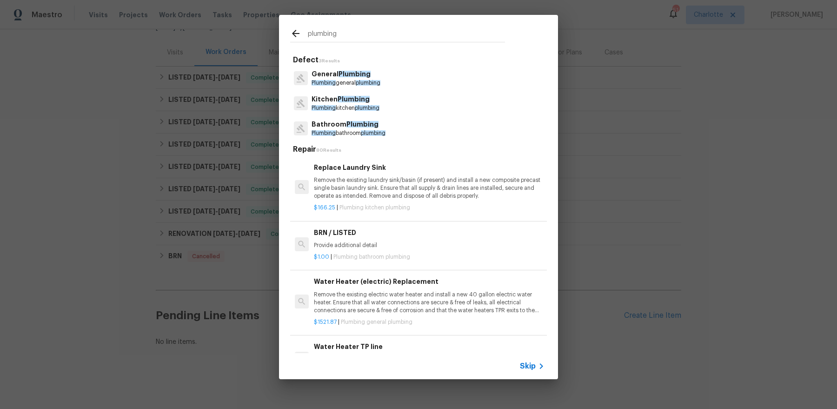
type input "plumbing"
click at [372, 124] on span "Plumbing" at bounding box center [362, 124] width 32 height 7
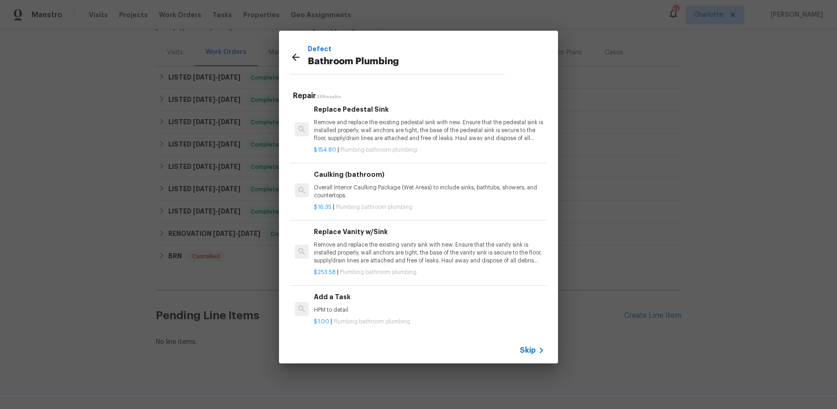
scroll to position [1459, 0]
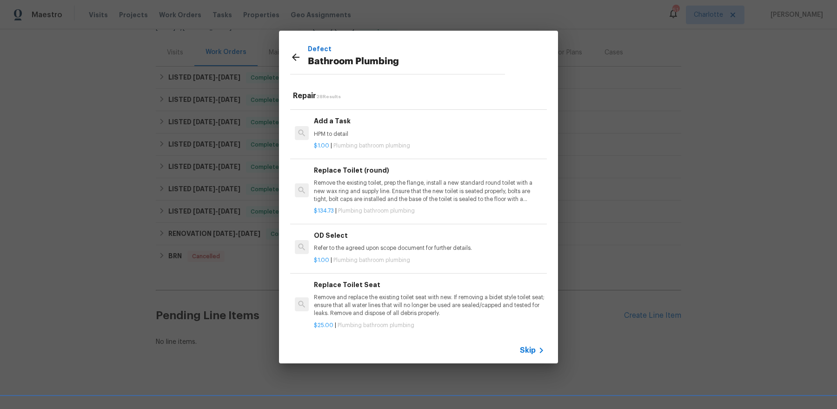
click at [366, 117] on h6 "Add a Task" at bounding box center [429, 121] width 231 height 10
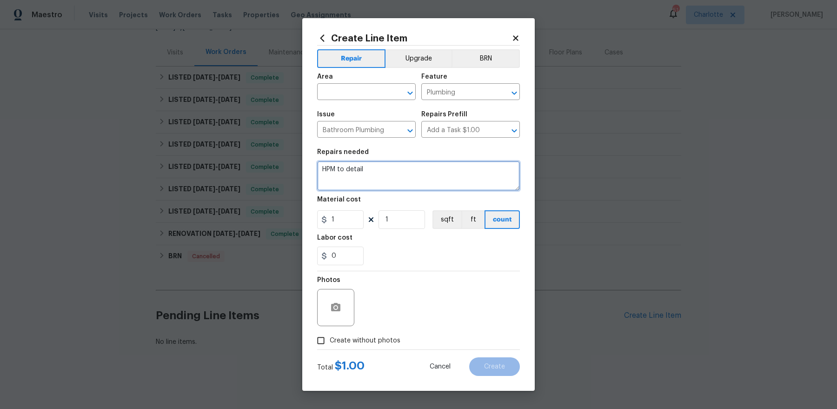
click at [390, 175] on textarea "HPM to detail" at bounding box center [418, 176] width 203 height 30
click at [366, 173] on textarea "Scrape and repair ceiling in downstairs front living room" at bounding box center [418, 176] width 203 height 30
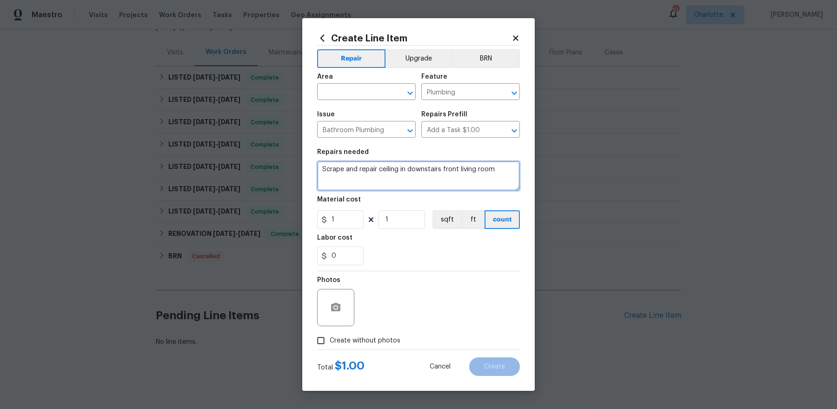
click at [365, 165] on textarea "Scrape and repair ceiling in downstairs front living room" at bounding box center [418, 176] width 203 height 30
click at [368, 169] on textarea "Scrape and repair ceiling in downstairs front living room" at bounding box center [418, 176] width 203 height 30
click at [347, 179] on textarea "Scrape, retexture and paint ceiling in downstairs front living room" at bounding box center [418, 176] width 203 height 30
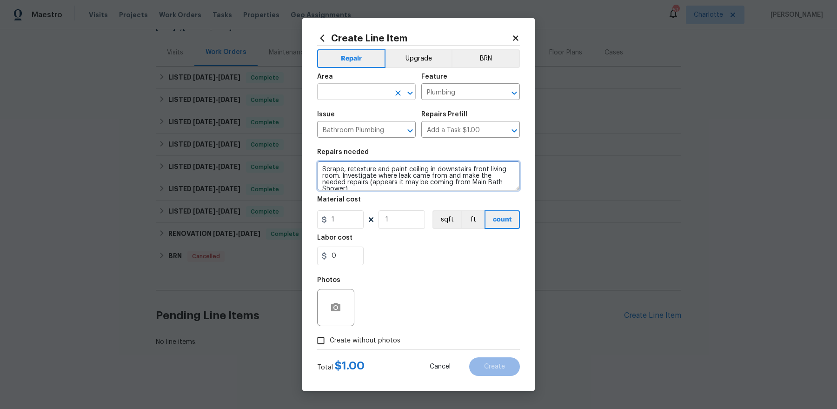
type textarea "Scrape, retexture and paint ceiling in downstairs front living room. Investigat…"
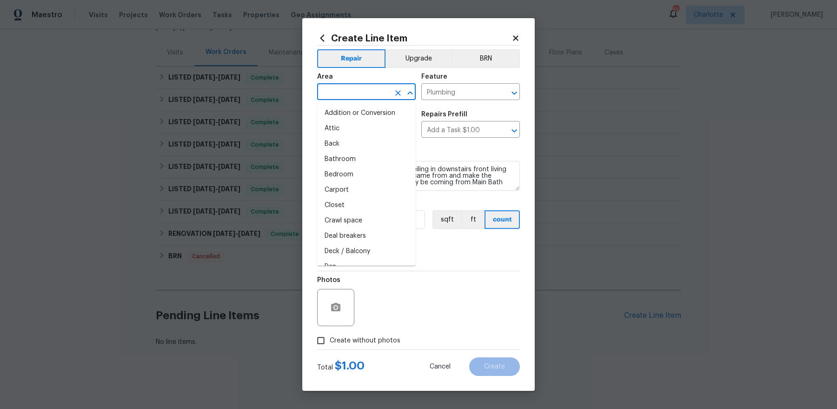
click at [354, 93] on input "text" at bounding box center [353, 93] width 73 height 14
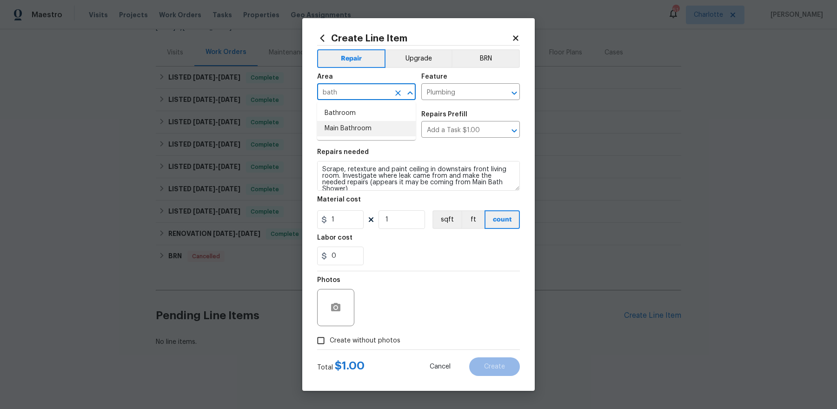
click at [346, 133] on li "Main Bathroom" at bounding box center [366, 128] width 99 height 15
type input "Main Bathroom"
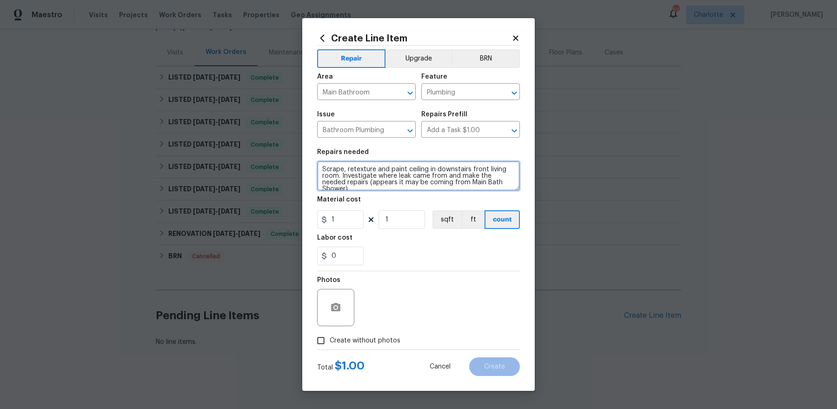
click at [321, 167] on textarea "Scrape, retexture and paint ceiling in downstairs front living room. Investigat…" at bounding box center [418, 176] width 203 height 30
type textarea "[QUOTE] Scrape, retexture and paint ceiling in downstairs front living room. In…"
click at [358, 337] on span "Create without photos" at bounding box center [365, 341] width 71 height 10
click at [330, 337] on input "Create without photos" at bounding box center [321, 341] width 18 height 18
checkbox input "true"
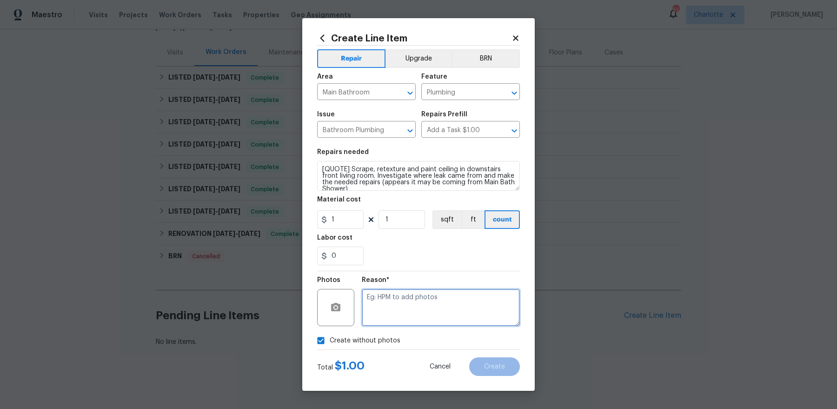
click at [420, 302] on textarea at bounding box center [441, 307] width 158 height 37
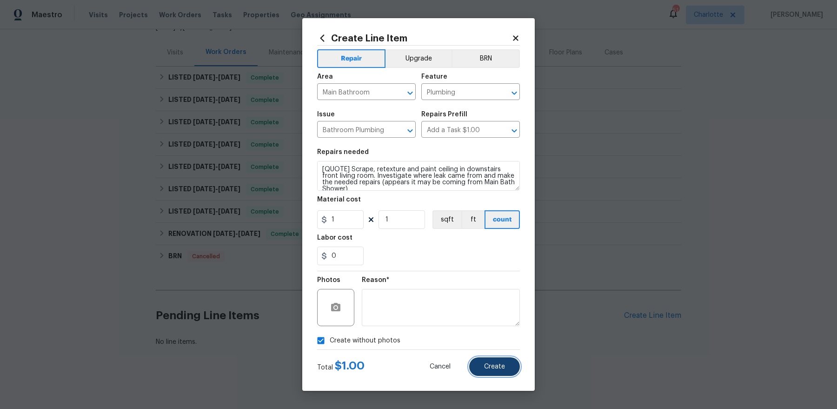
click at [497, 367] on span "Create" at bounding box center [494, 366] width 21 height 7
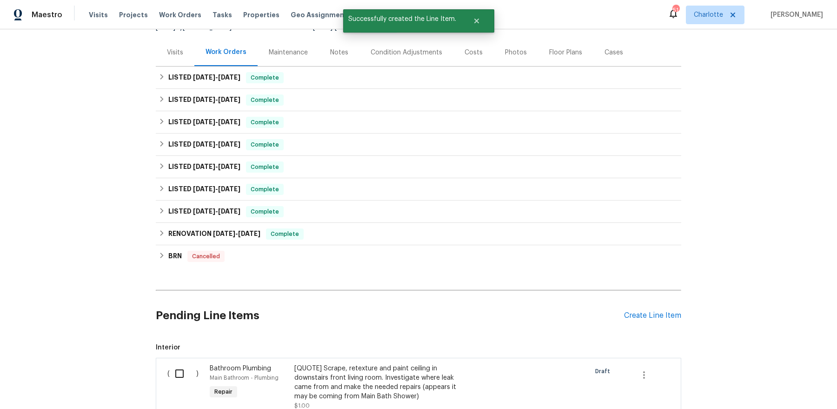
scroll to position [226, 0]
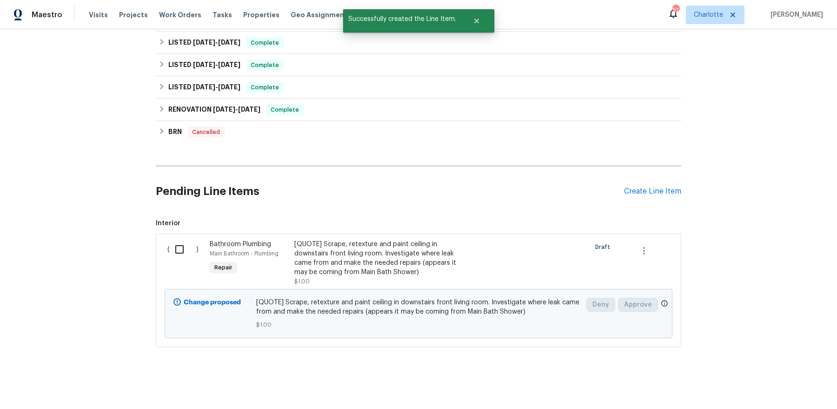
click at [186, 247] on input "checkbox" at bounding box center [183, 250] width 27 height 20
checkbox input "true"
click at [791, 384] on span "Create Work Order" at bounding box center [784, 386] width 62 height 12
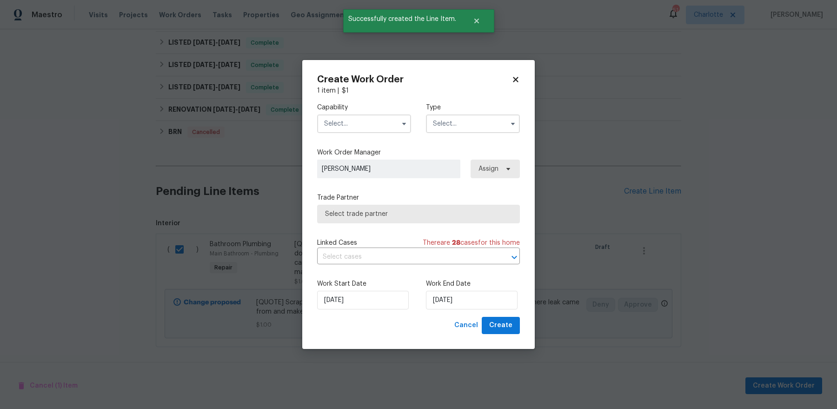
click at [354, 127] on input "text" at bounding box center [364, 123] width 94 height 19
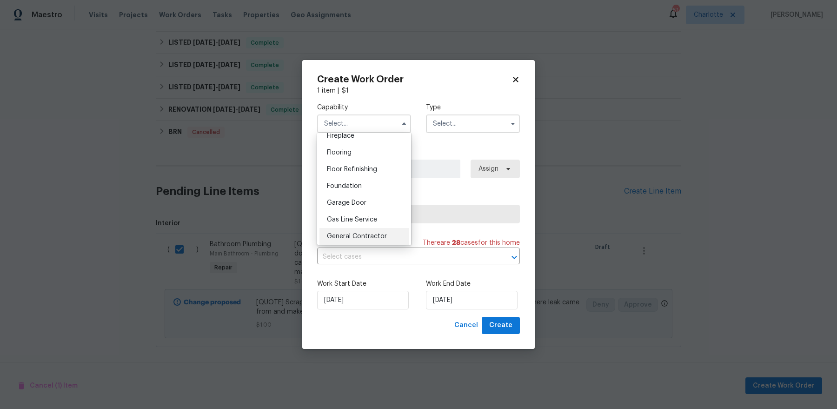
scroll to position [354, 0]
click at [369, 233] on span "General Contractor" at bounding box center [357, 234] width 60 height 7
type input "General Contractor"
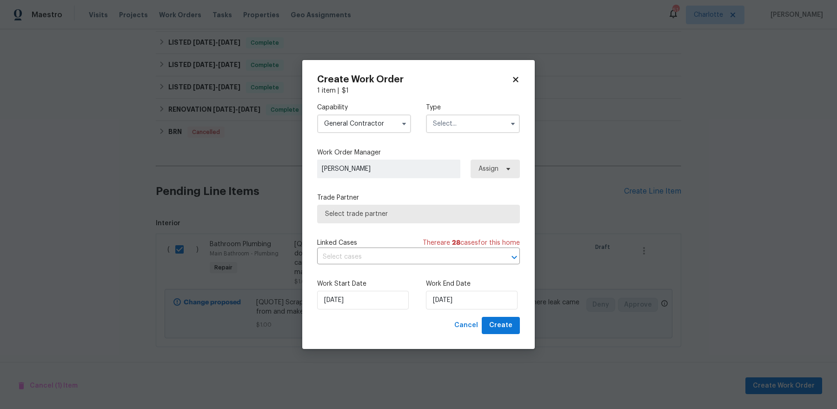
click at [480, 123] on input "text" at bounding box center [473, 123] width 94 height 19
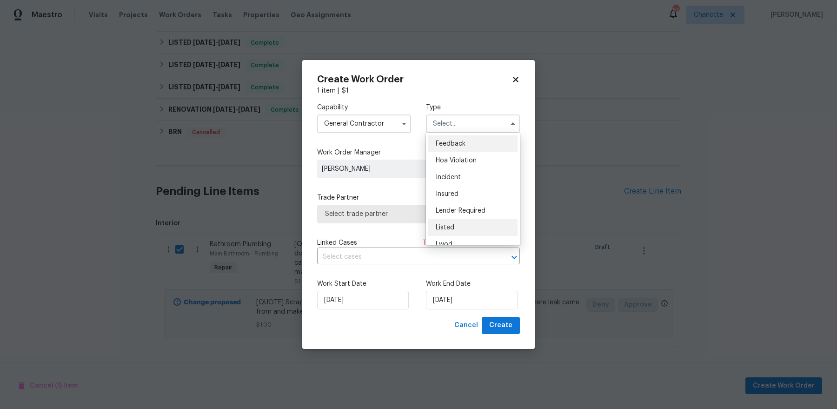
click at [471, 228] on div "Listed" at bounding box center [472, 227] width 89 height 17
type input "Listed"
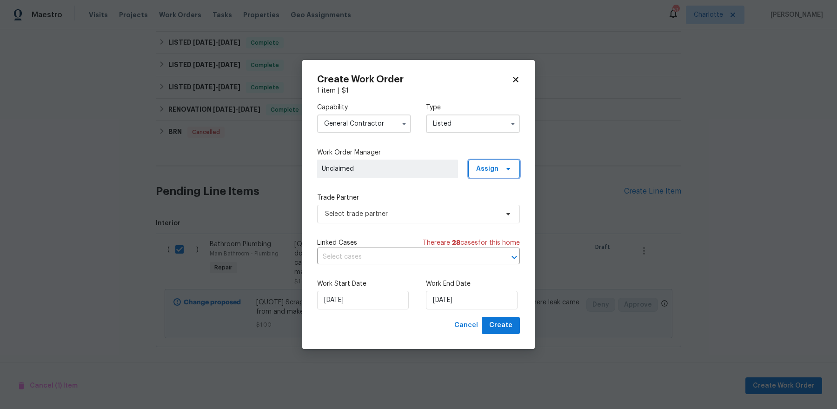
click at [494, 174] on span "Assign" at bounding box center [494, 169] width 52 height 19
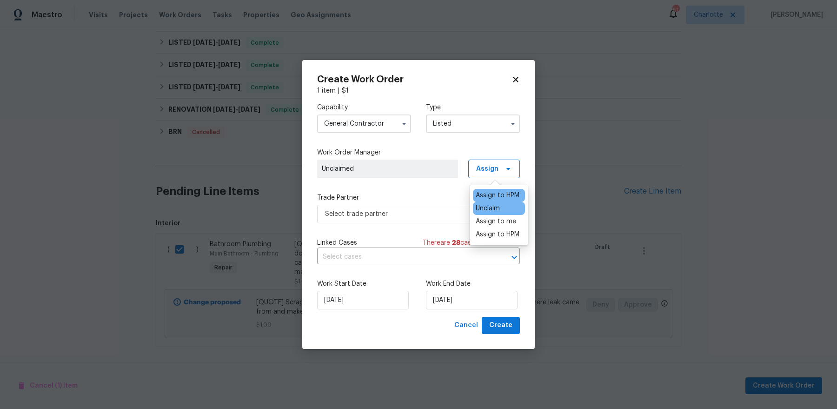
click at [490, 200] on div "Assign to HPM" at bounding box center [499, 195] width 52 height 13
click at [490, 195] on div "Assign to HPM" at bounding box center [498, 195] width 44 height 9
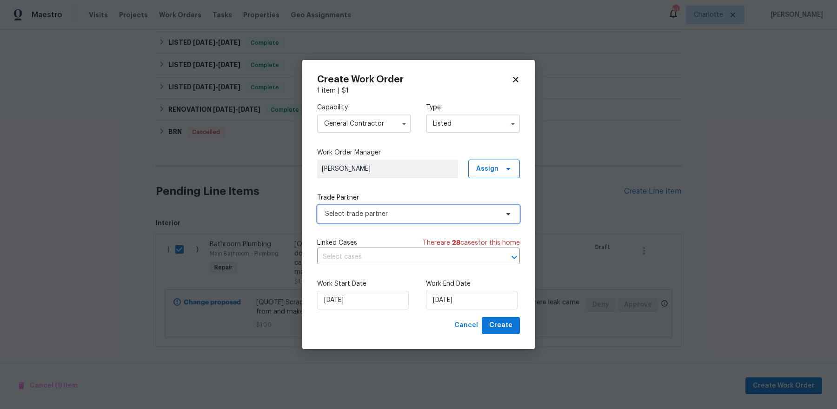
click at [438, 211] on span "Select trade partner" at bounding box center [411, 213] width 173 height 9
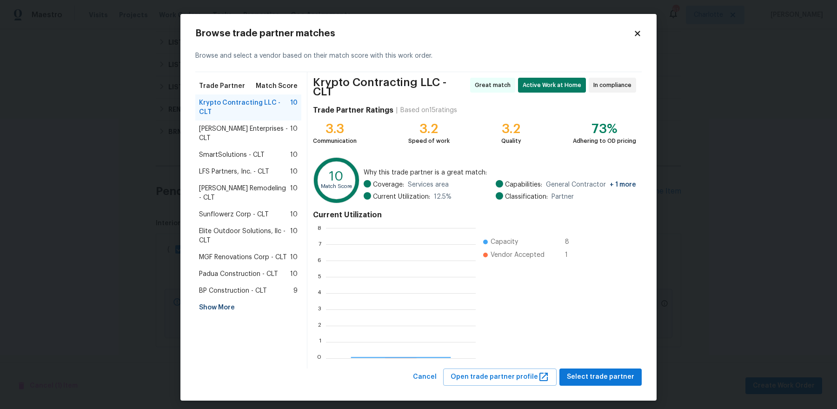
scroll to position [130, 149]
click at [599, 380] on button "Select trade partner" at bounding box center [600, 376] width 82 height 17
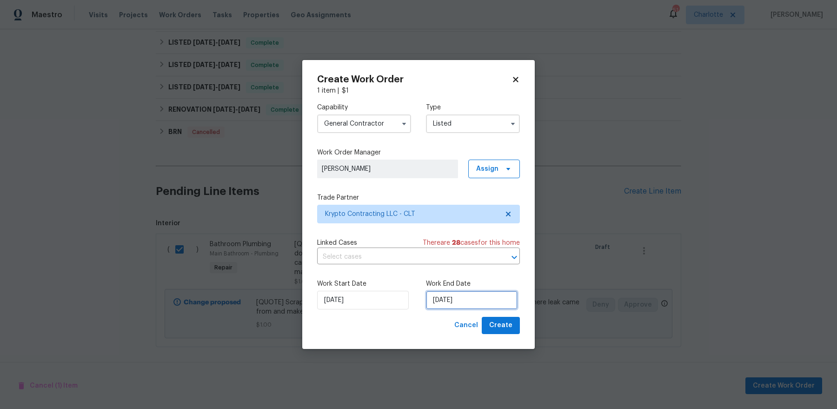
click at [470, 300] on input "10/8/2025" at bounding box center [472, 300] width 92 height 19
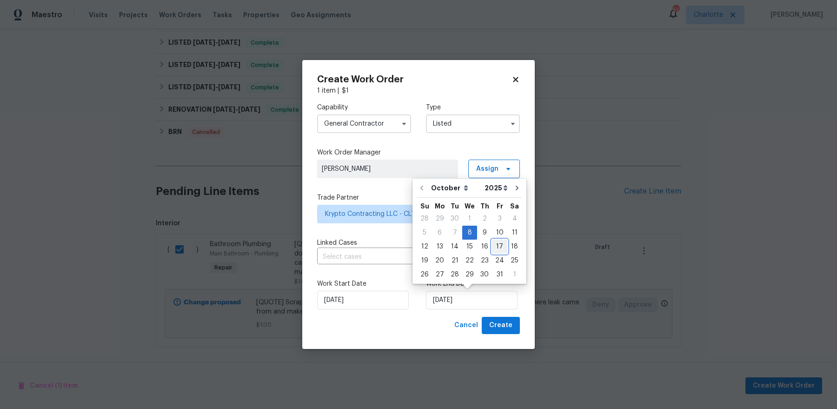
click at [496, 245] on div "17" at bounding box center [499, 246] width 15 height 13
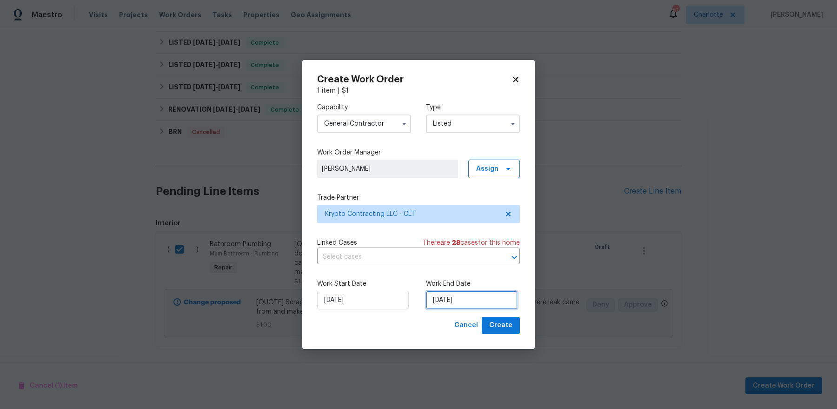
click at [457, 306] on input "10/17/2025" at bounding box center [472, 300] width 92 height 19
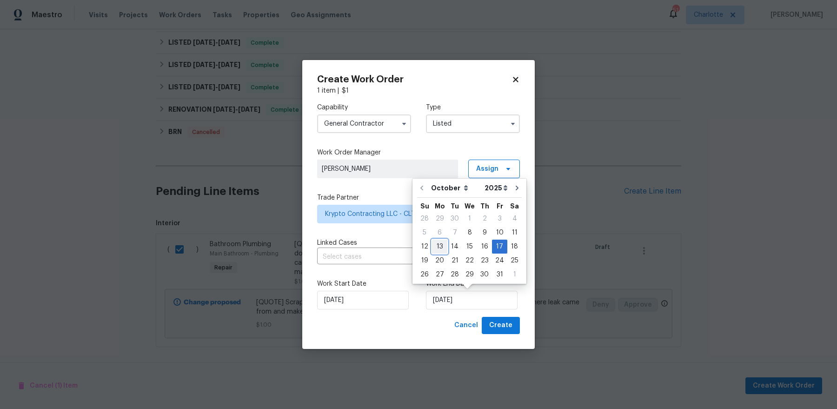
click at [442, 246] on div "13" at bounding box center [439, 246] width 15 height 13
type input "10/13/2025"
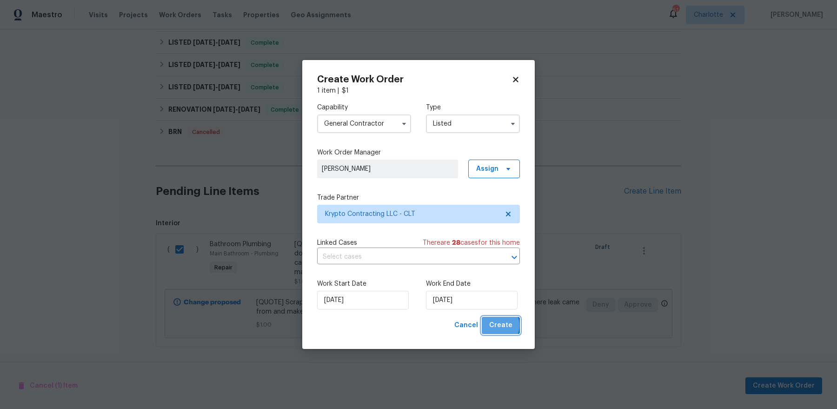
click at [497, 325] on span "Create" at bounding box center [500, 326] width 23 height 12
checkbox input "false"
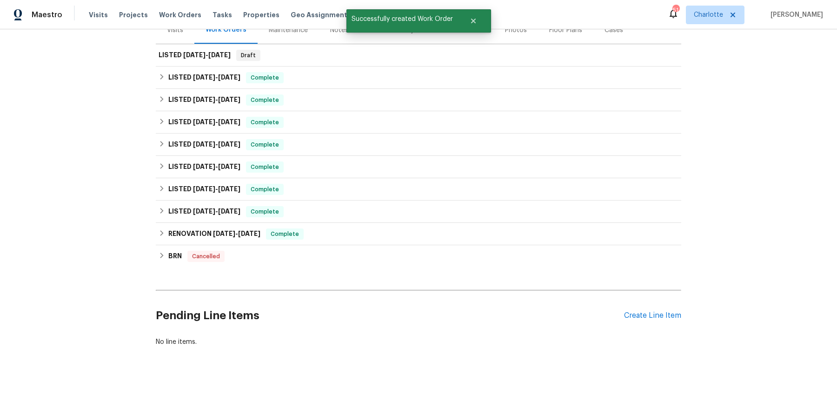
scroll to position [89, 0]
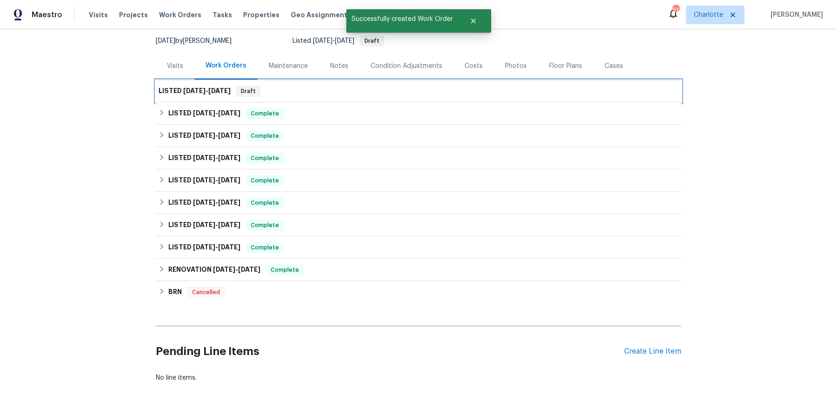
click at [268, 87] on div "LISTED 10/8/25 - 10/13/25 Draft" at bounding box center [419, 91] width 520 height 11
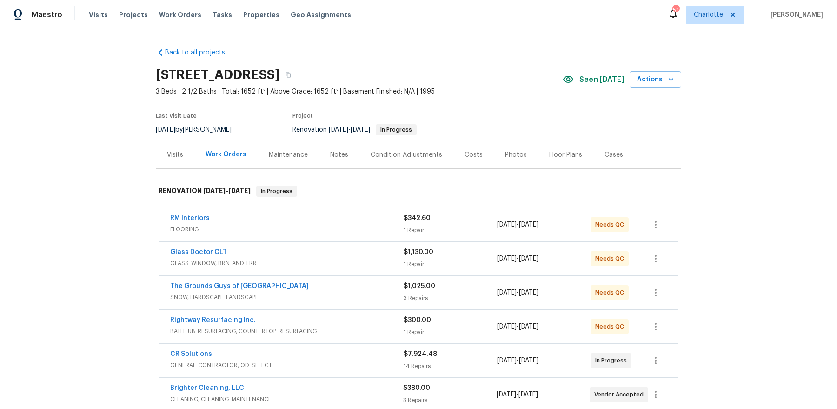
click at [332, 154] on div "Notes" at bounding box center [339, 154] width 18 height 9
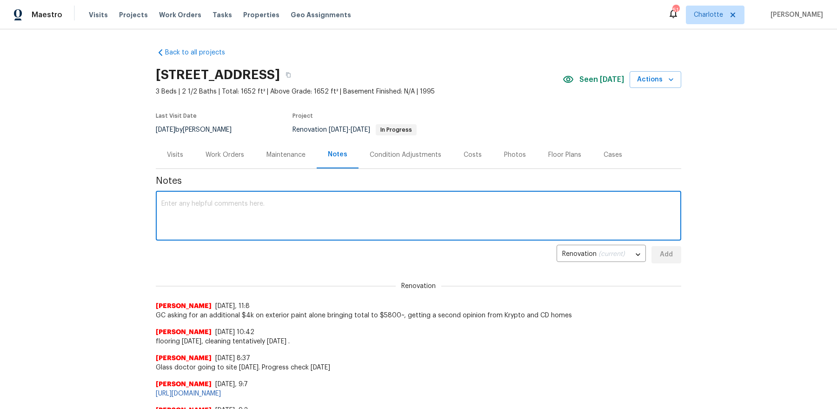
click at [291, 228] on textarea at bounding box center [418, 216] width 514 height 33
drag, startPoint x: 575, startPoint y: 205, endPoint x: 791, endPoint y: 232, distance: 217.0
click at [791, 232] on div "Back to all projects [STREET_ADDRESS] 3 Beds | 2 1/2 Baths | Total: 1652 ft² | …" at bounding box center [418, 219] width 837 height 380
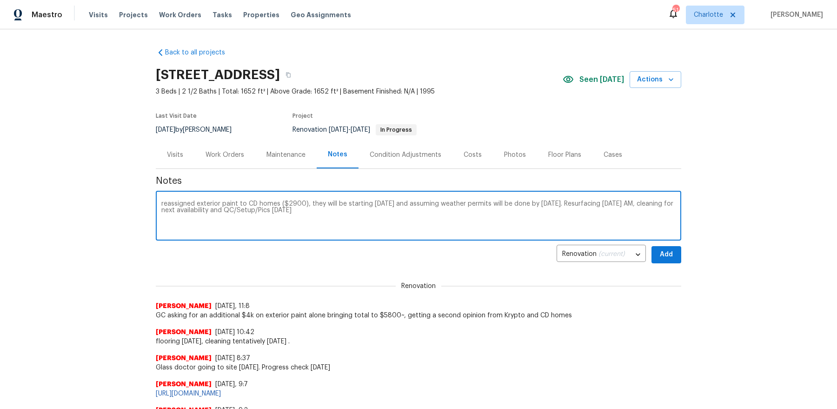
type textarea "reassigned exterior paint to CD homes ($2900), they will be starting [DATE] and…"
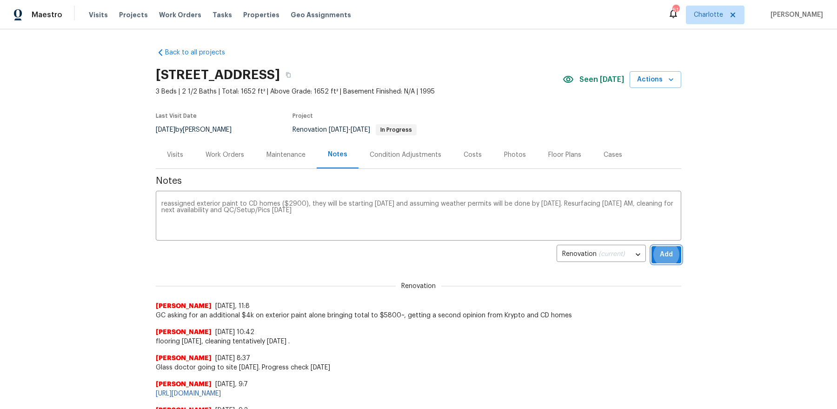
click at [652, 246] on button "Add" at bounding box center [667, 254] width 30 height 17
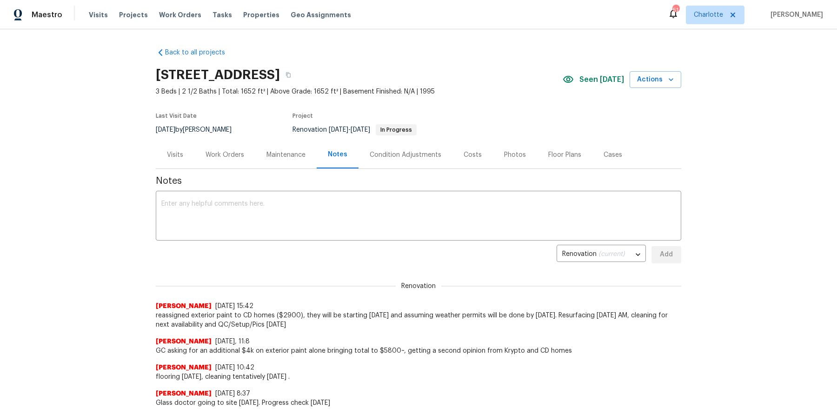
click at [218, 150] on div "Work Orders" at bounding box center [225, 154] width 39 height 9
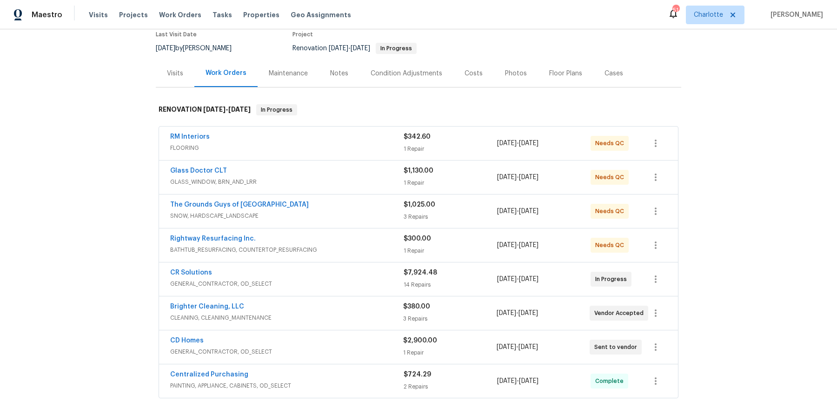
scroll to position [126, 0]
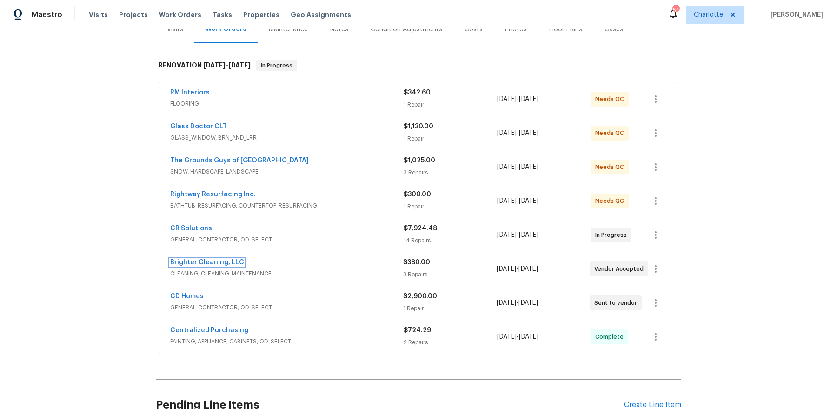
click at [215, 261] on link "Brighter Cleaning, LLC" at bounding box center [207, 262] width 74 height 7
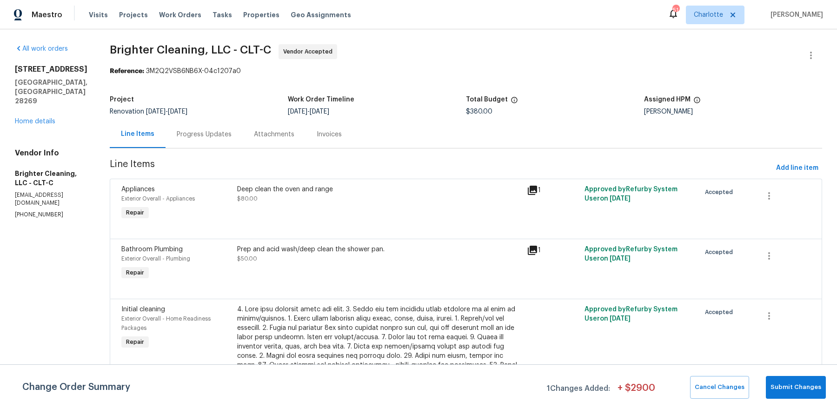
click at [196, 132] on div "Progress Updates" at bounding box center [204, 134] width 55 height 9
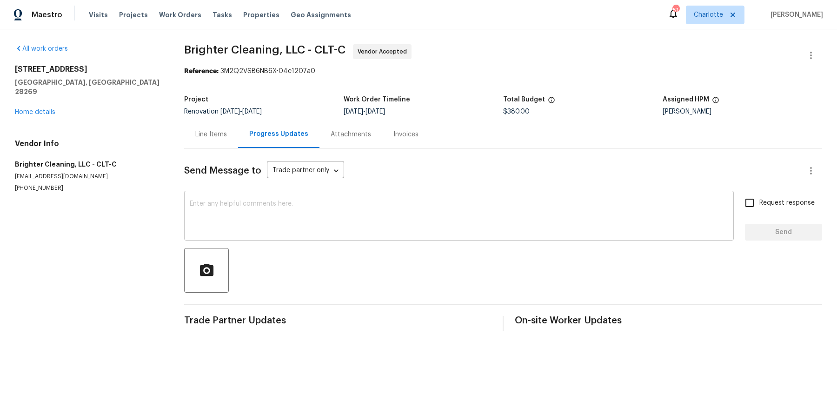
click at [252, 209] on textarea at bounding box center [459, 216] width 539 height 33
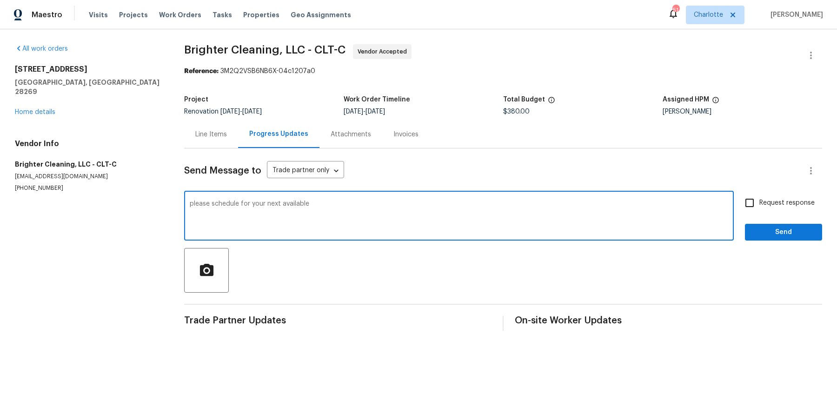
type textarea "please schedule for your next available"
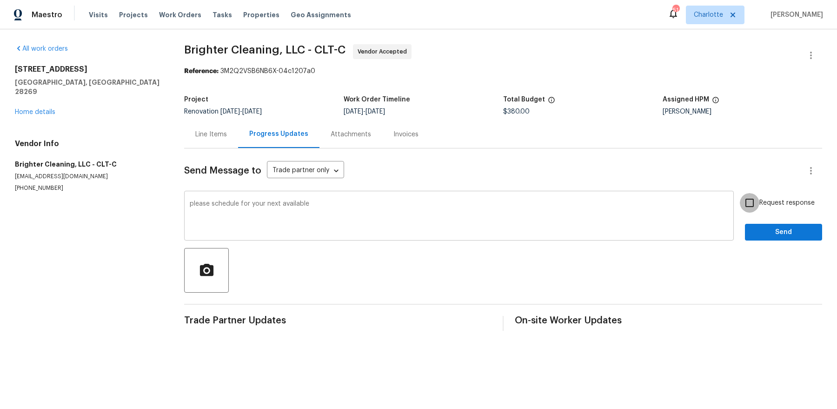
click at [740, 193] on input "Request response" at bounding box center [750, 203] width 20 height 20
checkbox input "true"
click at [745, 224] on button "Send" at bounding box center [783, 232] width 77 height 17
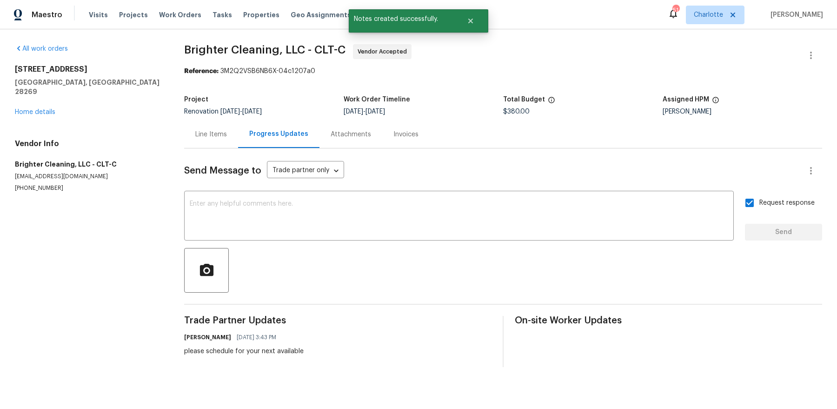
click at [40, 106] on div "[STREET_ADDRESS] Home details" at bounding box center [88, 91] width 147 height 52
click at [40, 109] on link "Home details" at bounding box center [35, 112] width 40 height 7
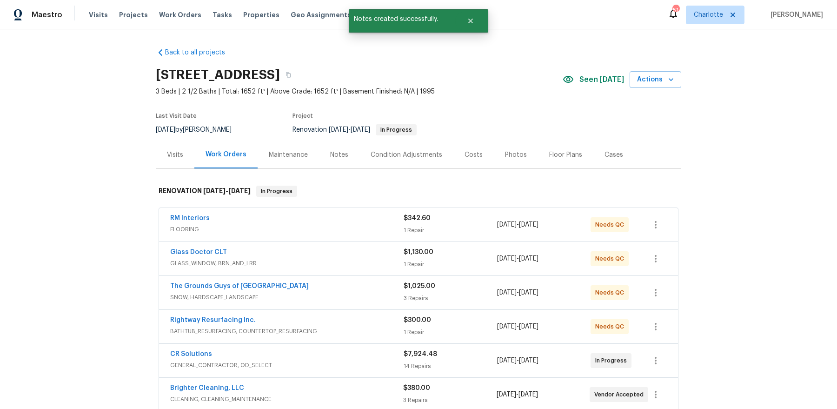
click at [470, 159] on div "Costs" at bounding box center [474, 154] width 18 height 9
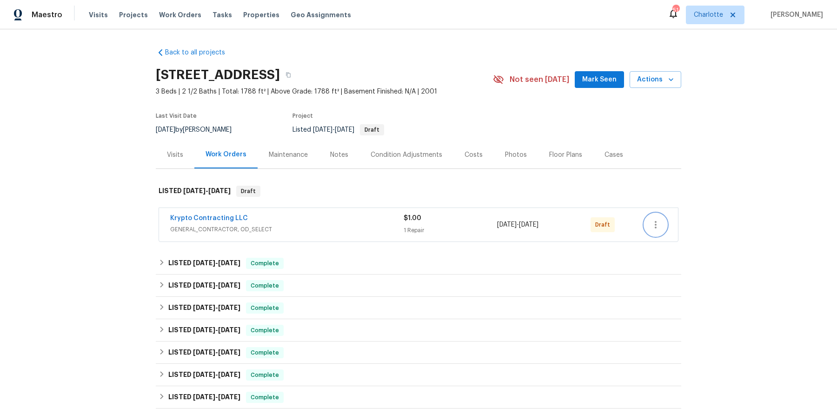
click at [654, 223] on icon "button" at bounding box center [655, 224] width 11 height 11
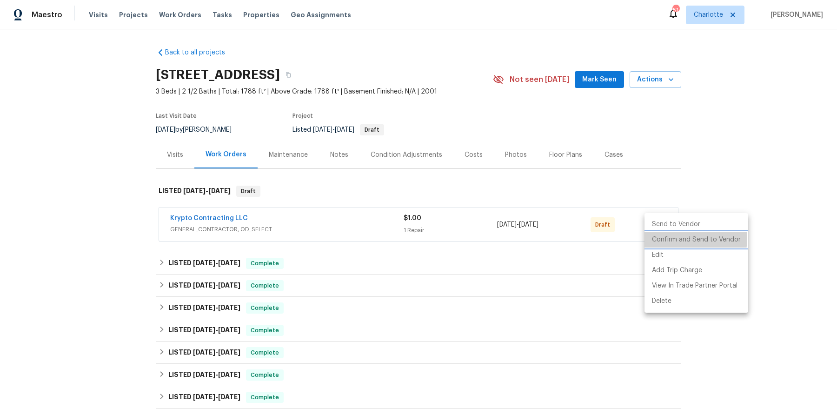
click at [656, 237] on li "Confirm and Send to Vendor" at bounding box center [697, 239] width 104 height 15
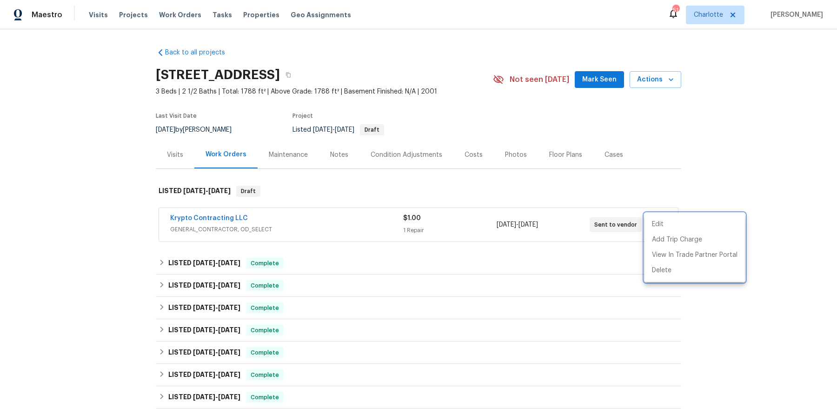
click at [359, 179] on div at bounding box center [418, 204] width 837 height 409
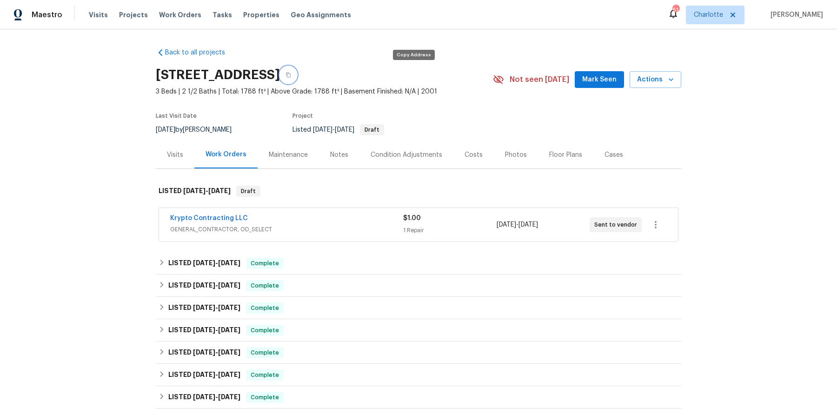
click at [297, 78] on button "button" at bounding box center [288, 75] width 17 height 17
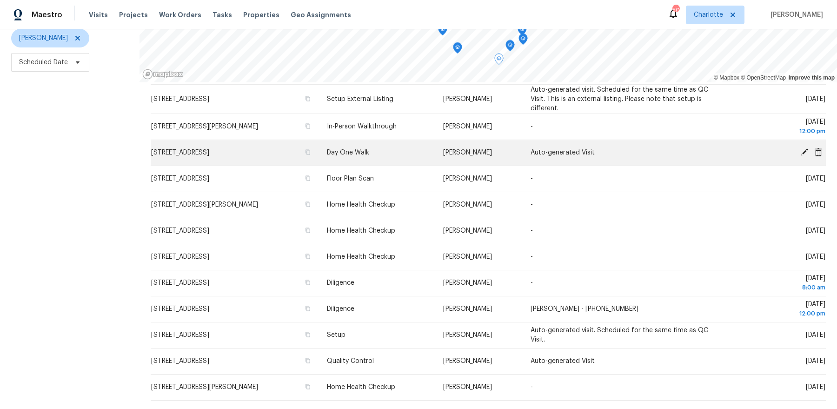
scroll to position [226, 0]
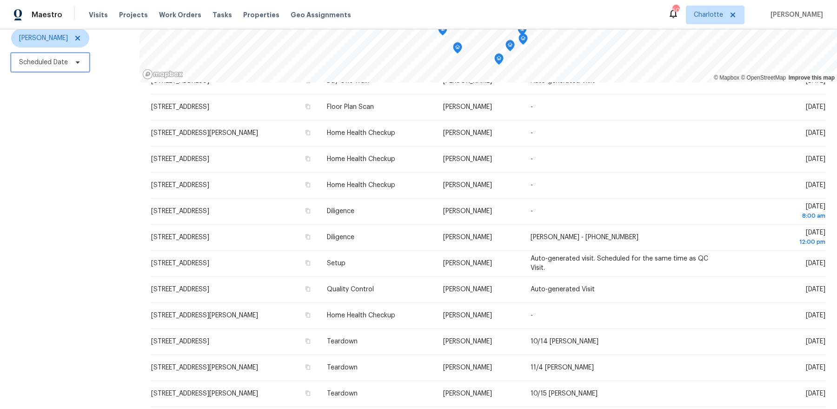
click at [64, 54] on span "Scheduled Date" at bounding box center [50, 62] width 78 height 19
click at [62, 81] on div at bounding box center [108, 93] width 195 height 30
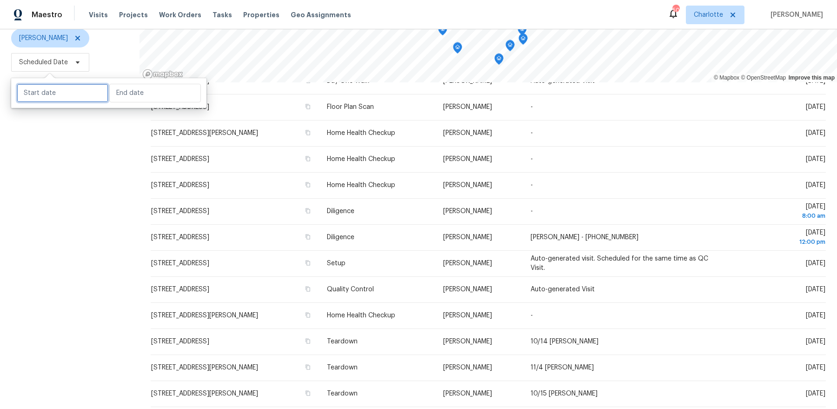
select select "9"
select select "2025"
select select "10"
select select "2025"
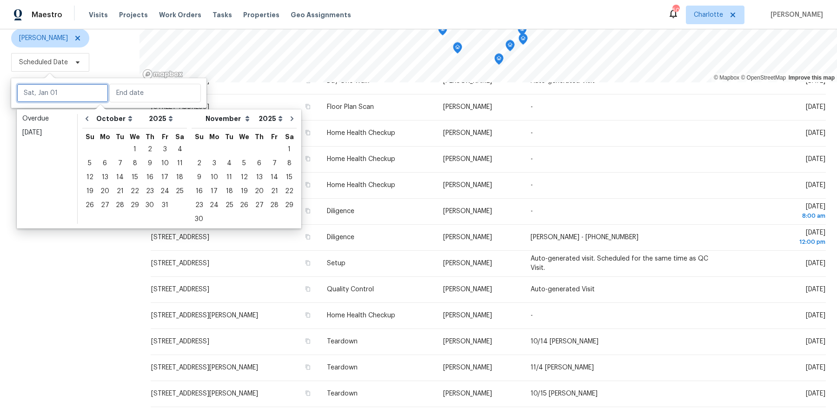
click at [61, 89] on input "text" at bounding box center [63, 93] width 92 height 19
click at [102, 173] on div "13" at bounding box center [104, 177] width 15 height 13
type input "[DATE]"
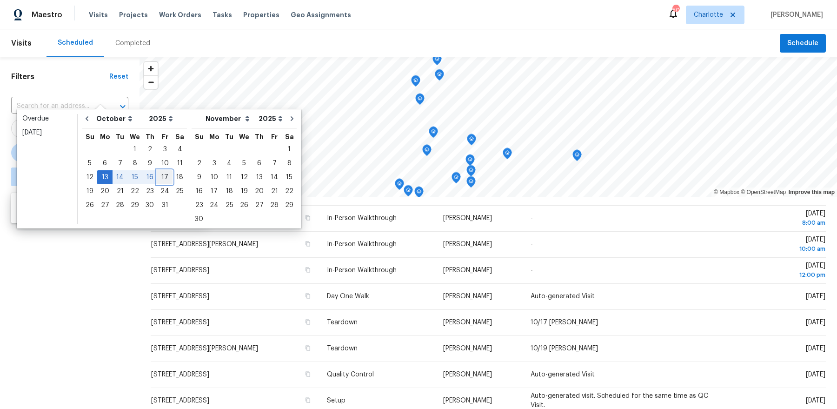
click at [160, 178] on div "17" at bounding box center [164, 177] width 15 height 13
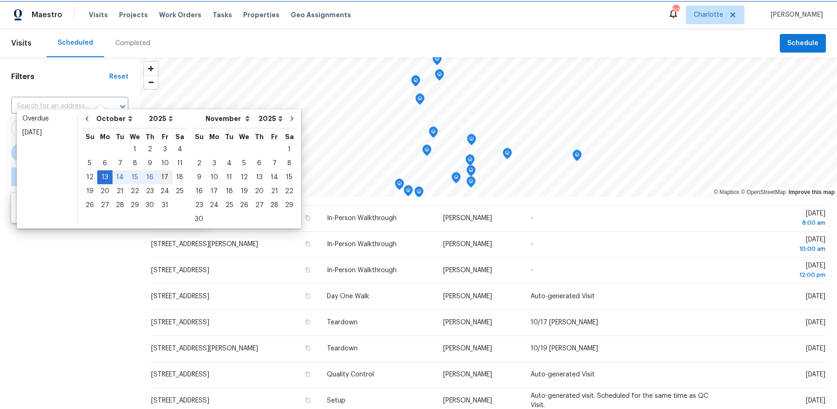
type input "[DATE]"
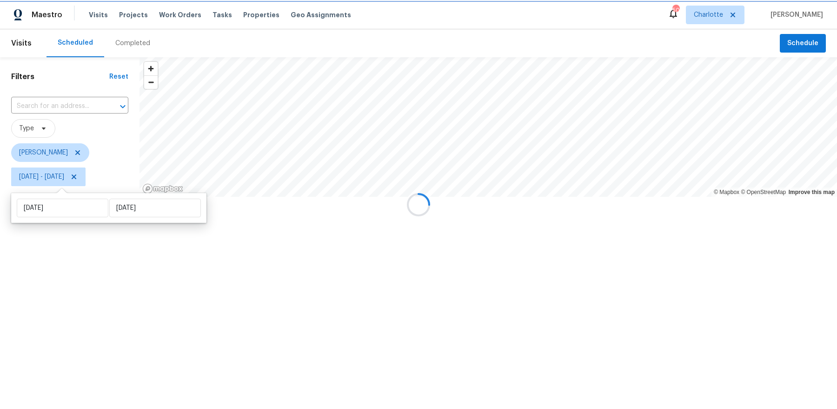
scroll to position [71, 0]
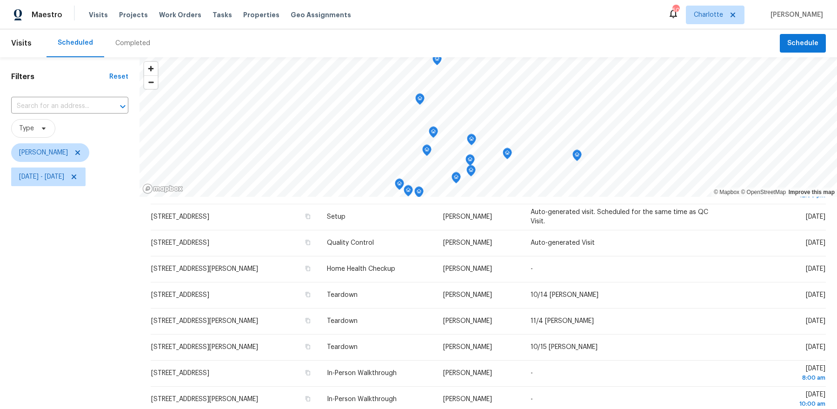
click at [81, 280] on div "Filters Reset ​ Type [PERSON_NAME] [DATE] - [DATE]" at bounding box center [70, 290] width 140 height 466
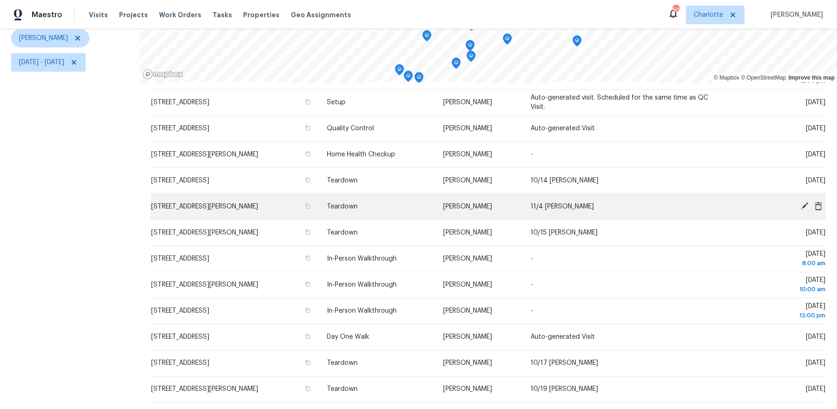
click at [803, 204] on icon at bounding box center [804, 206] width 8 height 8
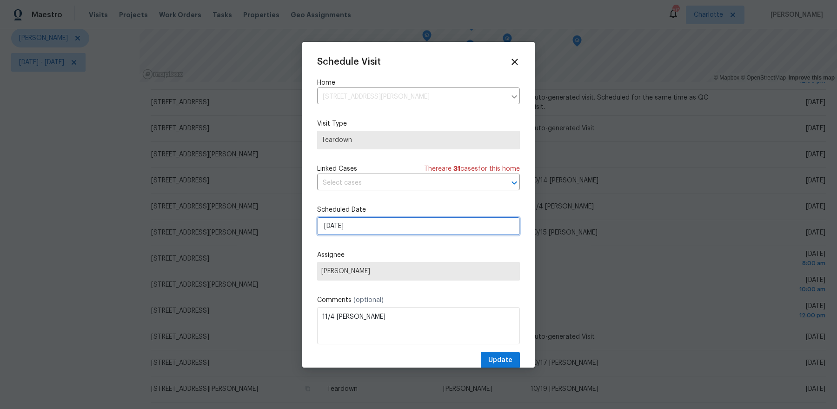
click at [377, 226] on input "[DATE]" at bounding box center [418, 226] width 203 height 19
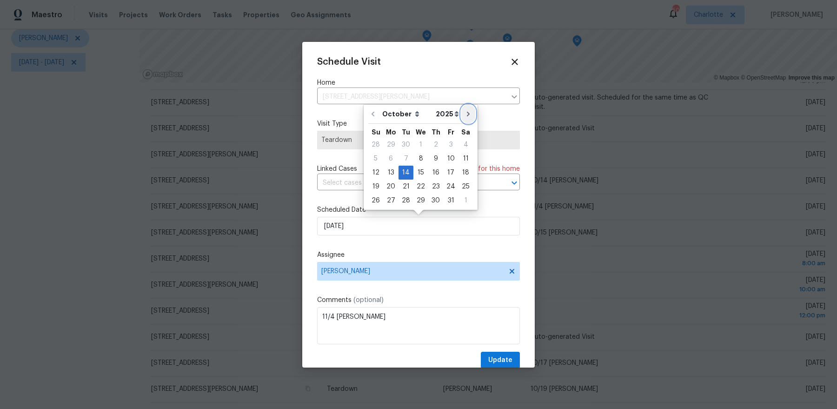
click at [465, 116] on icon "Go to next month" at bounding box center [468, 113] width 7 height 7
type input "[DATE]"
select select "10"
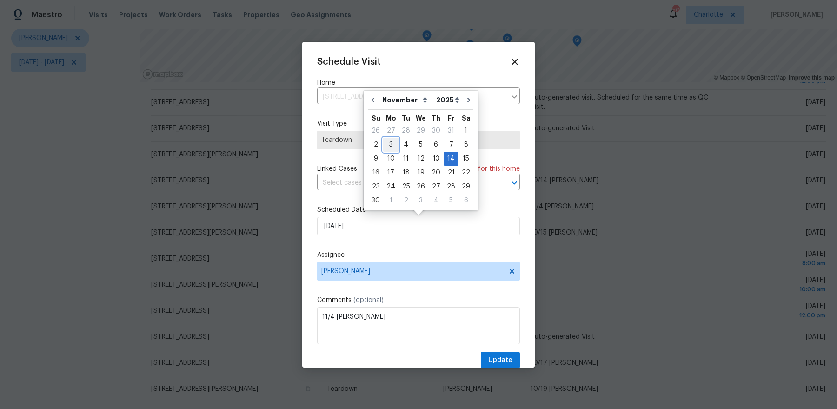
click at [390, 146] on div "3" at bounding box center [390, 144] width 15 height 13
type input "[DATE]"
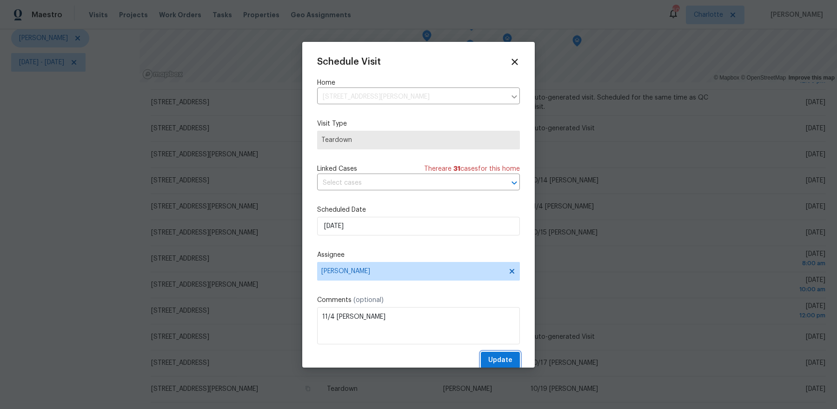
click at [500, 359] on span "Update" at bounding box center [500, 360] width 24 height 12
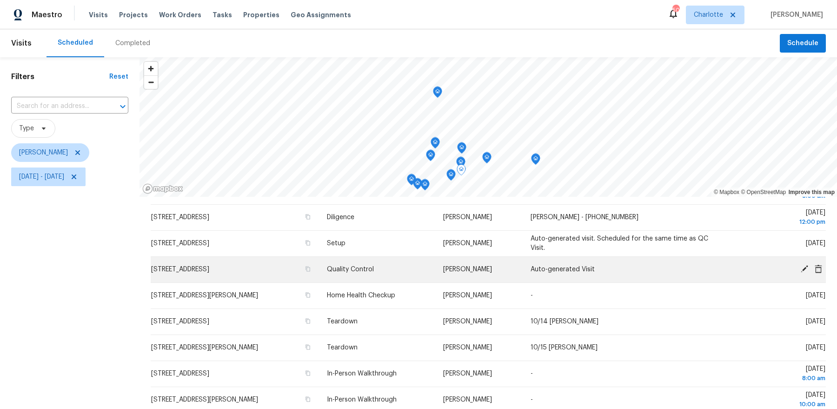
scroll to position [0, 0]
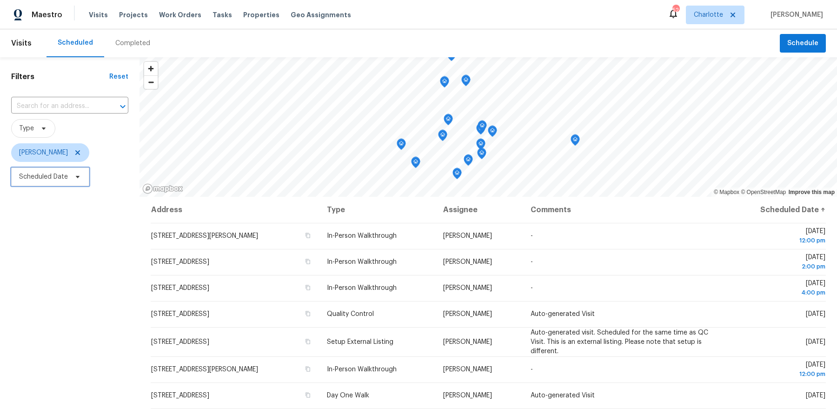
click at [60, 173] on span "Scheduled Date" at bounding box center [43, 176] width 49 height 9
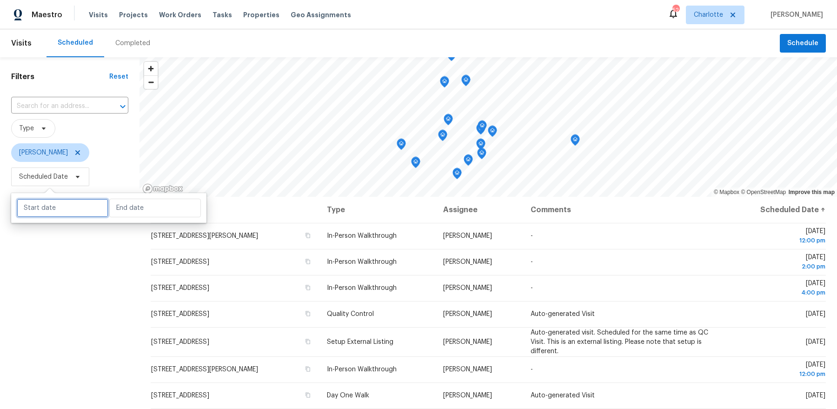
select select "9"
select select "2025"
select select "10"
select select "2025"
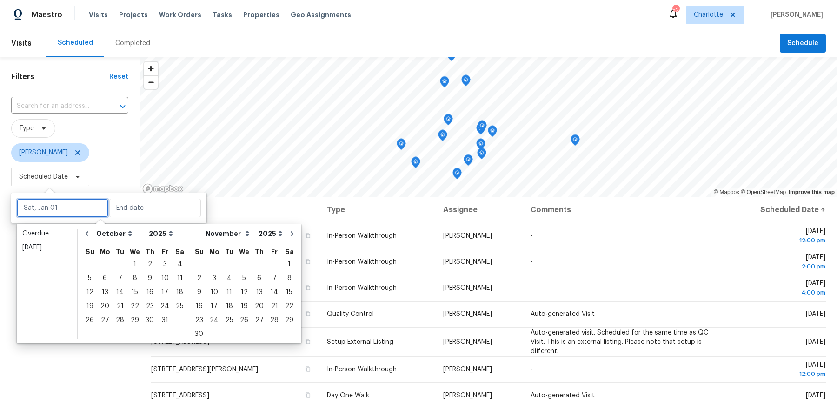
click at [64, 208] on input "text" at bounding box center [63, 208] width 92 height 19
click at [134, 280] on div "8" at bounding box center [134, 278] width 15 height 13
type input "[DATE]"
click at [134, 280] on div "8" at bounding box center [134, 278] width 15 height 13
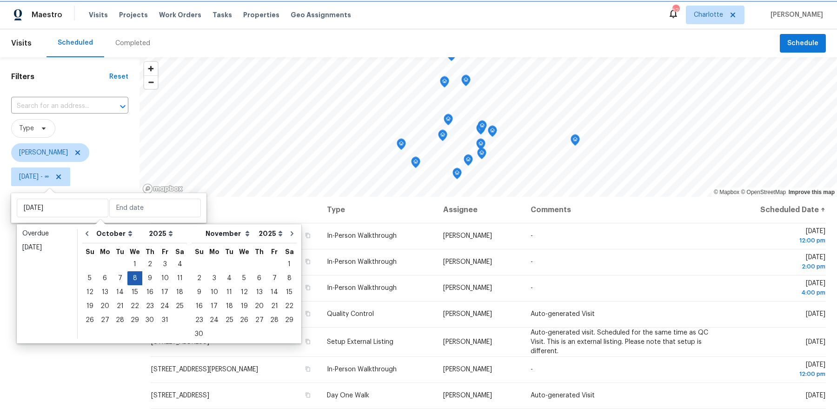
type input "[DATE]"
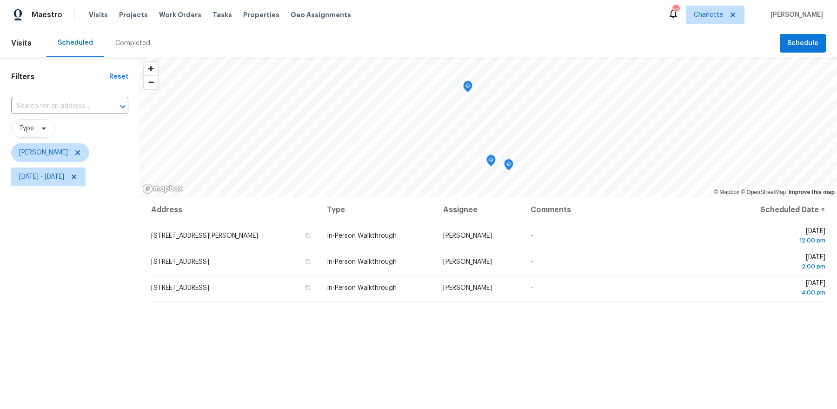
click at [107, 280] on div "Filters Reset ​ Type [PERSON_NAME] [DATE] - [DATE]" at bounding box center [70, 290] width 140 height 466
click at [64, 178] on span "[DATE] - [DATE]" at bounding box center [41, 176] width 45 height 9
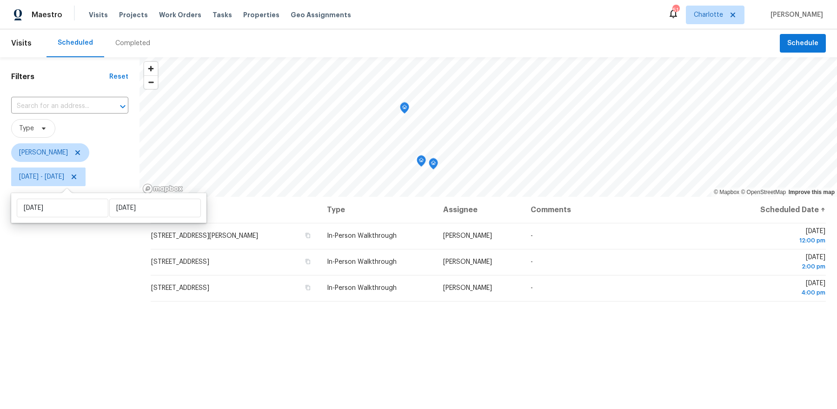
click at [73, 220] on div "[DATE] [DATE]" at bounding box center [108, 208] width 195 height 30
click at [73, 218] on div "[DATE] [DATE]" at bounding box center [108, 208] width 195 height 30
select select "9"
select select "2025"
select select "10"
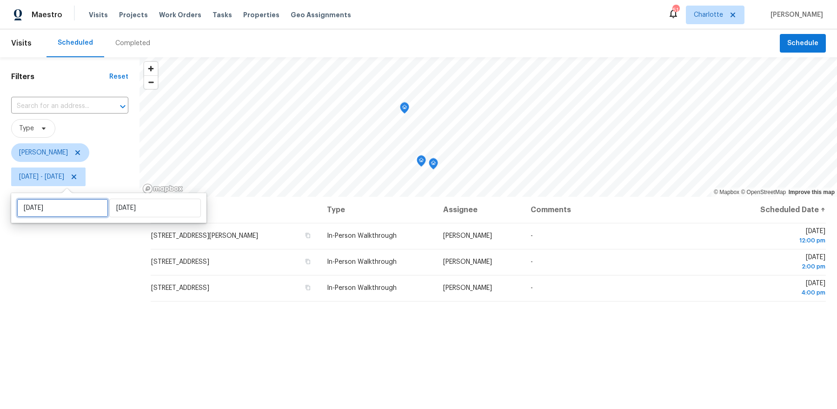
select select "2025"
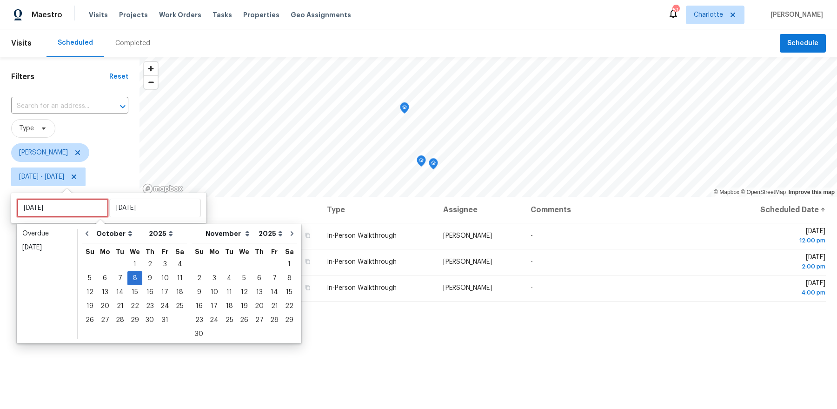
click at [73, 212] on input "[DATE]" at bounding box center [63, 208] width 92 height 19
type input "[DATE]"
click at [143, 281] on div "9" at bounding box center [149, 278] width 15 height 13
type input "[DATE]"
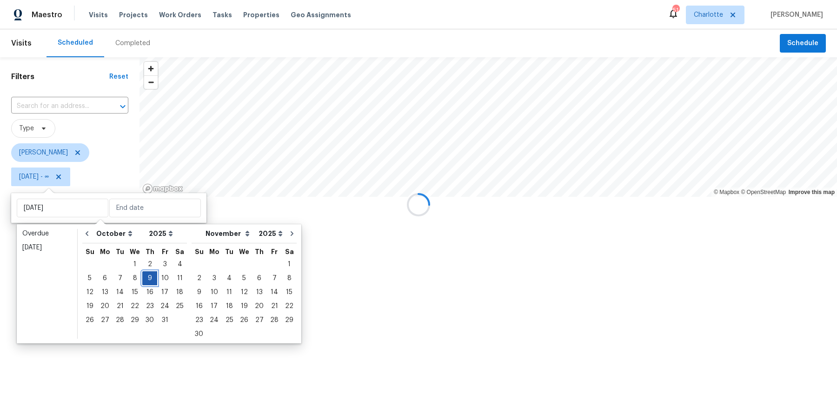
click at [143, 281] on div "9" at bounding box center [149, 278] width 15 height 13
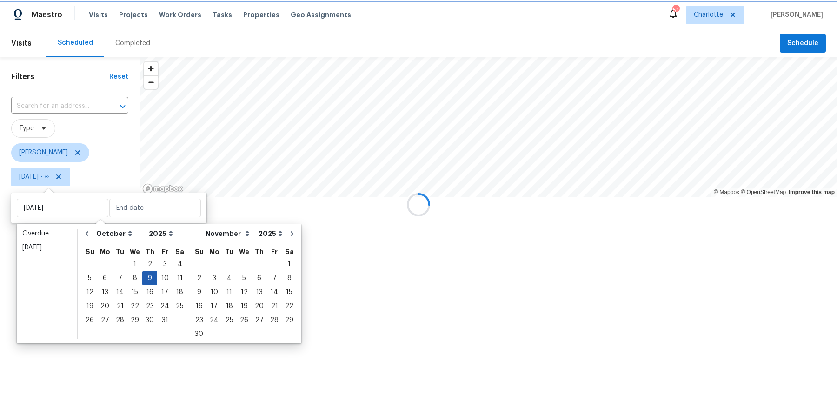
type input "[DATE]"
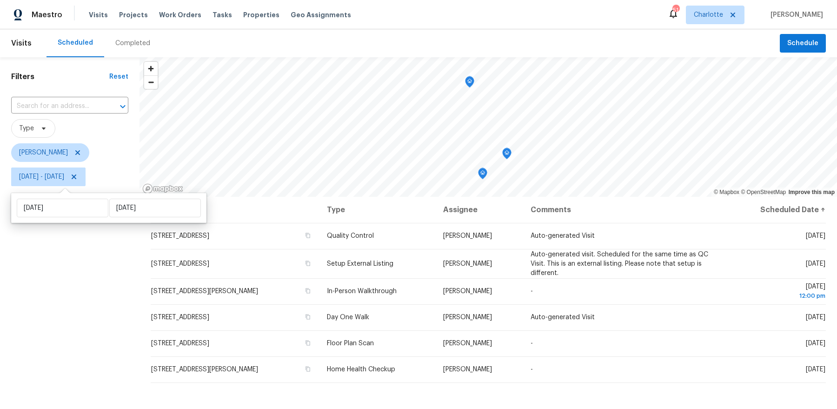
click at [87, 296] on div "Filters Reset ​ Type [PERSON_NAME] [DATE] - [DATE]" at bounding box center [70, 290] width 140 height 466
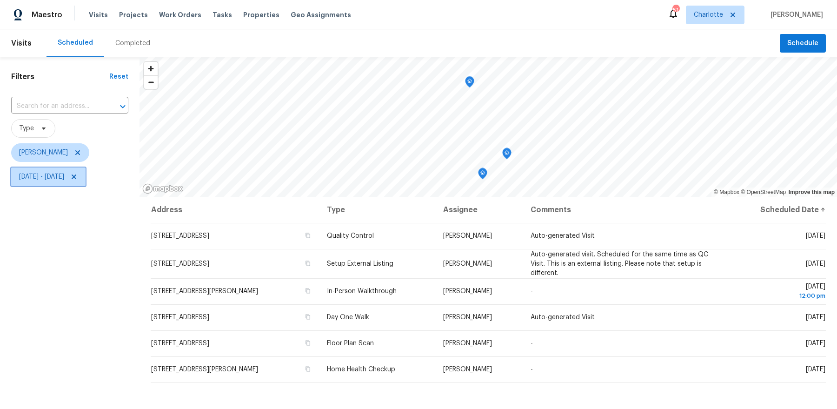
click at [59, 178] on span "[DATE] - [DATE]" at bounding box center [41, 176] width 45 height 9
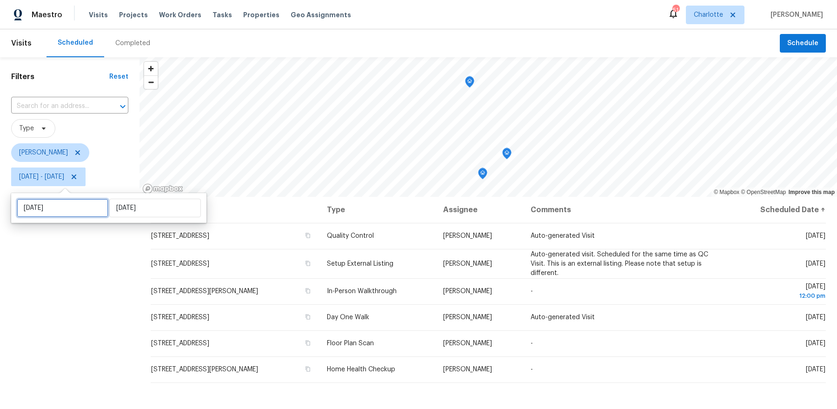
click at [59, 201] on input "[DATE]" at bounding box center [63, 208] width 92 height 19
select select "9"
select select "2025"
select select "10"
select select "2025"
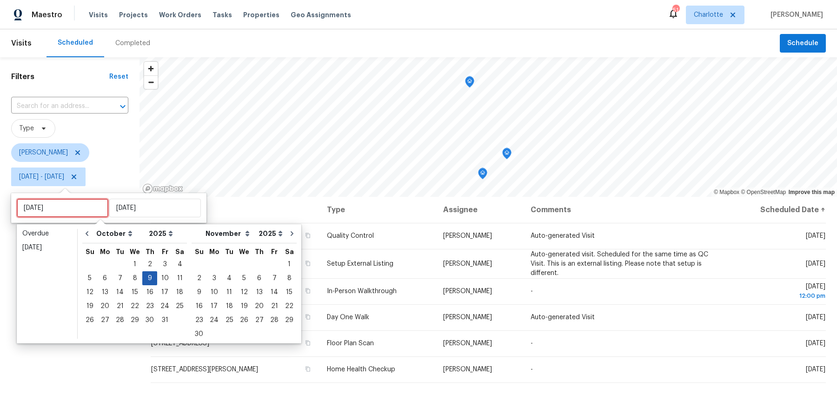
type input "[DATE]"
click at [163, 282] on div "10" at bounding box center [164, 278] width 15 height 13
type input "[DATE]"
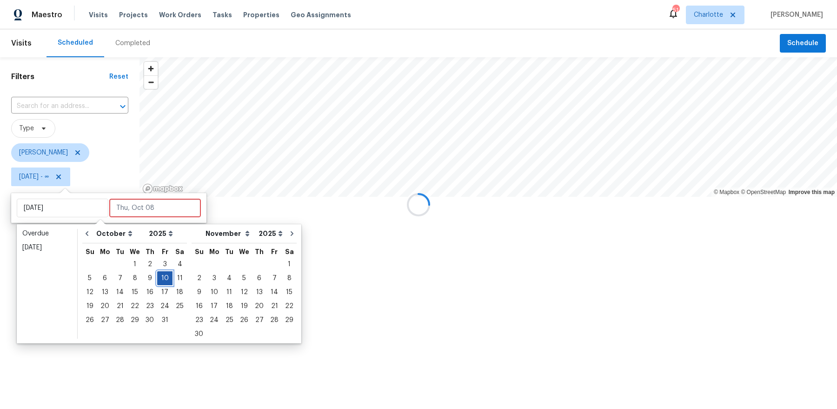
click at [163, 282] on div "10" at bounding box center [164, 278] width 15 height 13
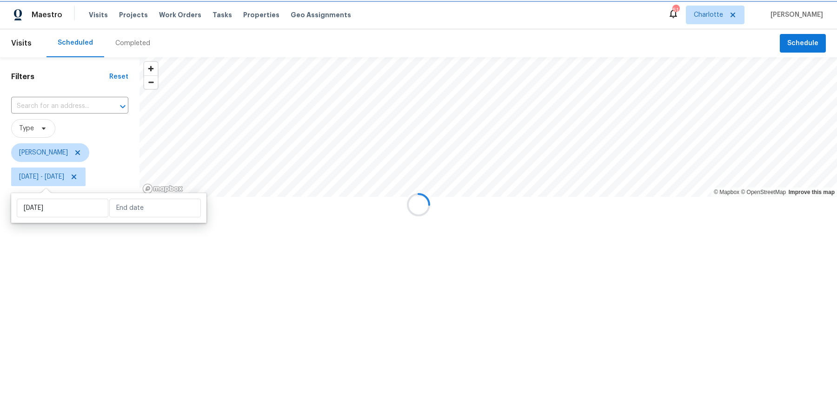
type input "[DATE]"
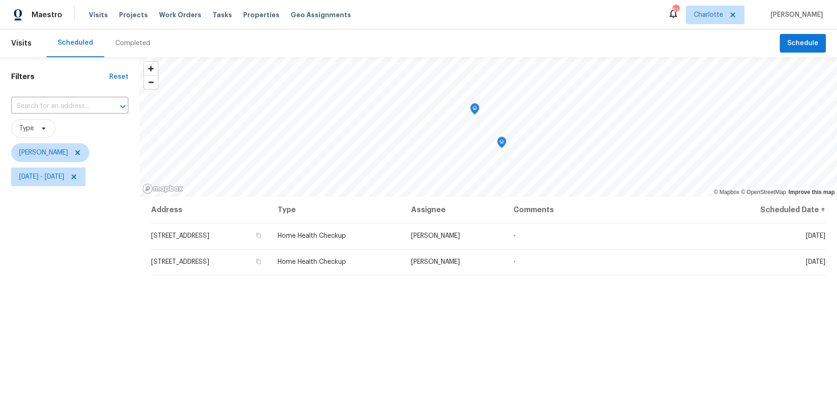
click at [107, 286] on div "Filters Reset ​ Type [PERSON_NAME] [DATE] - [DATE]" at bounding box center [70, 290] width 140 height 466
click at [57, 173] on span "[DATE] - [DATE]" at bounding box center [41, 176] width 45 height 9
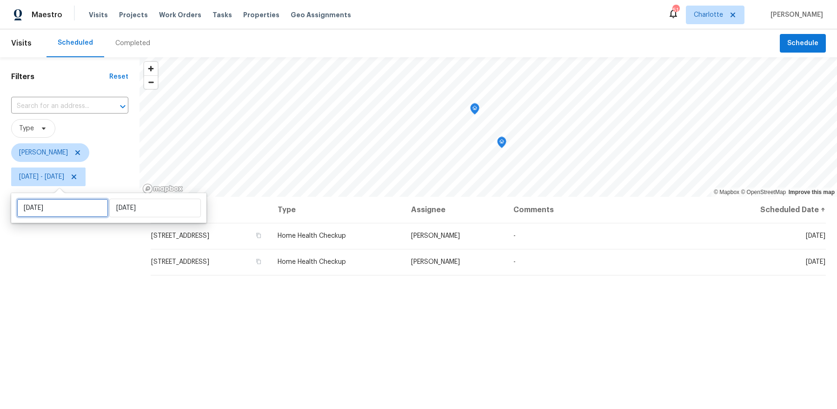
click at [60, 200] on input "[DATE]" at bounding box center [63, 208] width 92 height 19
select select "9"
select select "2025"
select select "10"
select select "2025"
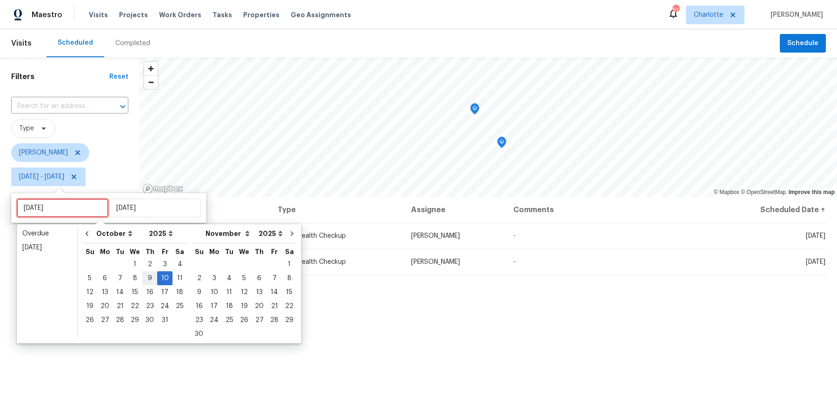
type input "[DATE]"
type input "Sat, Oct 04"
type input "Fri, Oct 10"
type input "Wed, Nov 05"
type input "Fri, Oct 10"
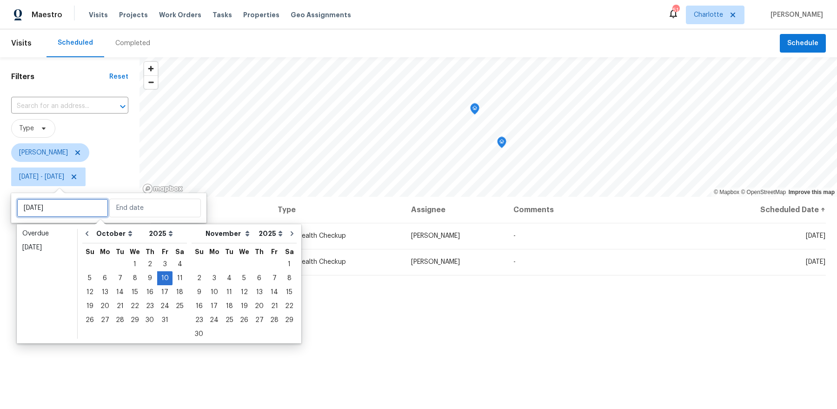
type input "Fri, Oct 10"
type input "Sat, Nov 29"
type input "Fri, Oct 17"
type input "[DATE]"
type input "Fri, Oct 10"
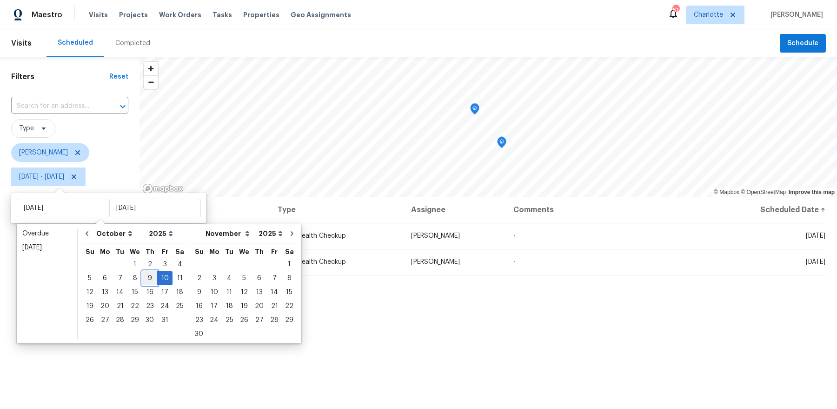
click at [149, 280] on div "9" at bounding box center [149, 278] width 15 height 13
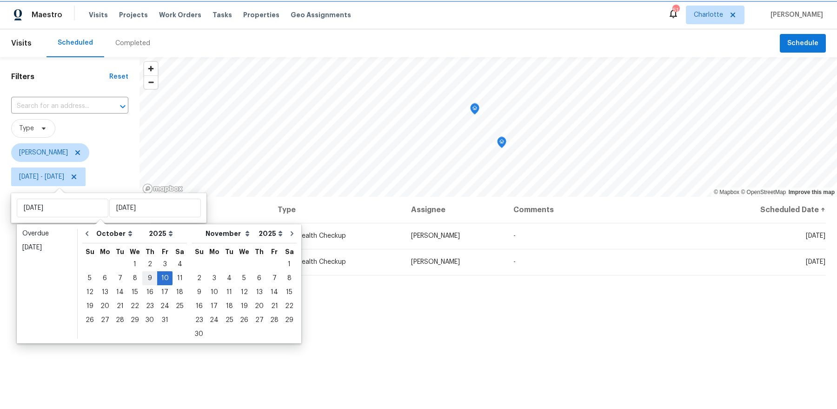
type input "[DATE]"
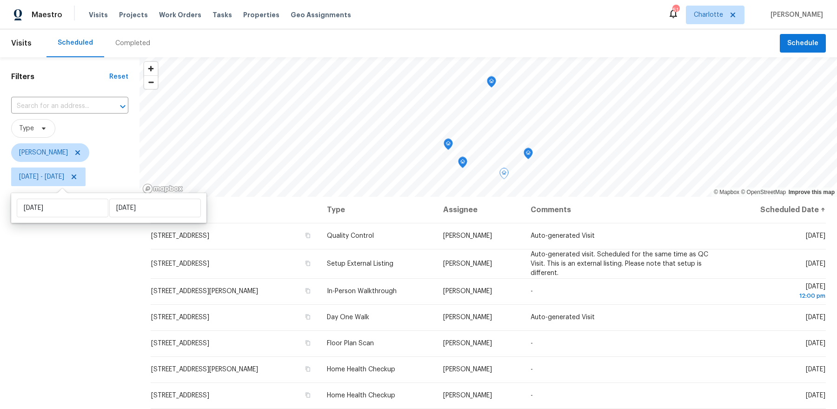
click at [79, 307] on div "Filters Reset ​ Type Dan Baquero Thu, Oct 09 - Fri, Oct 10" at bounding box center [70, 290] width 140 height 466
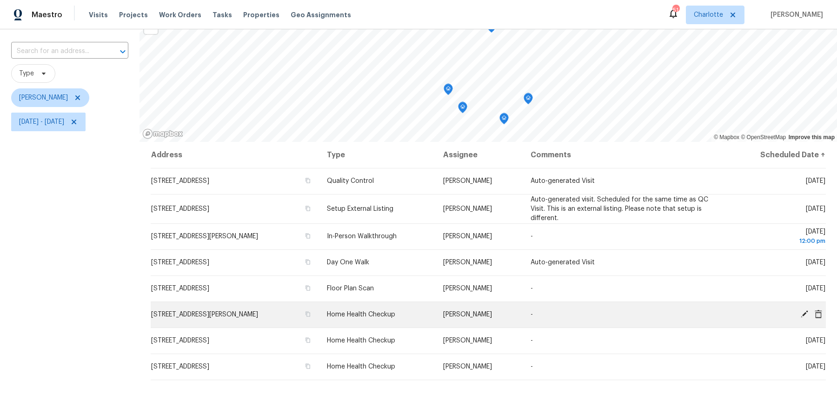
scroll to position [67, 0]
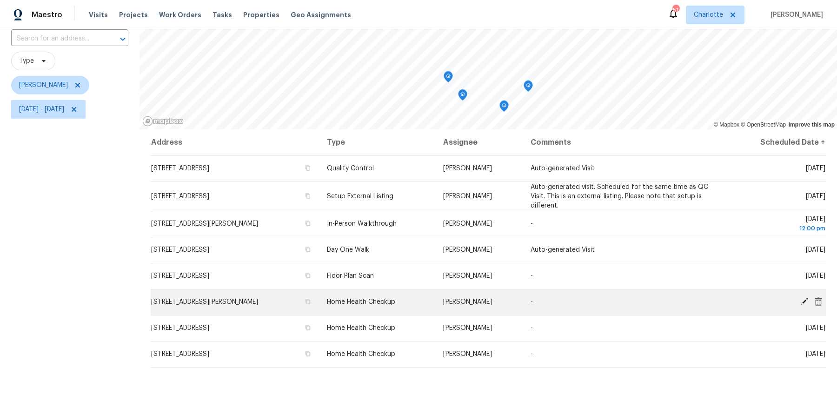
click at [804, 300] on icon at bounding box center [804, 301] width 7 height 7
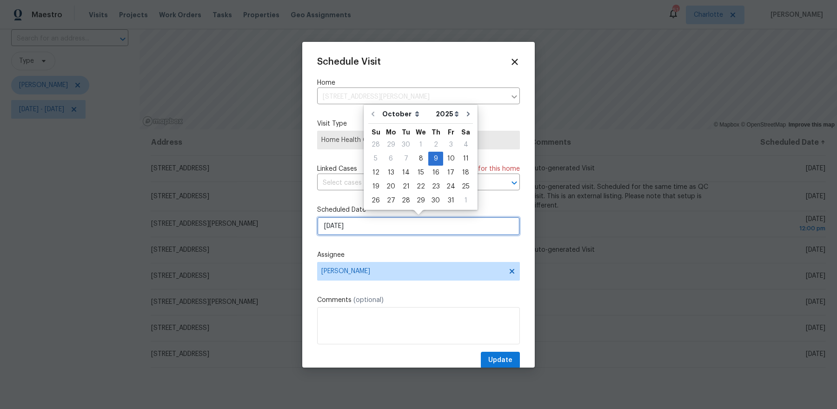
click at [413, 221] on input "10/9/2025" at bounding box center [418, 226] width 203 height 19
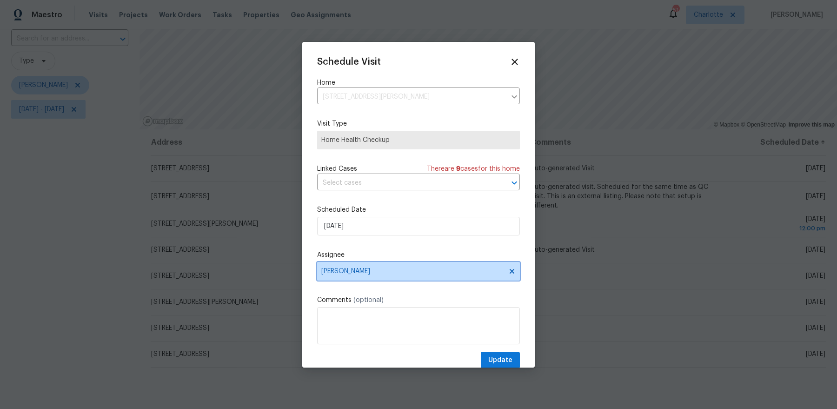
click at [430, 262] on span "[PERSON_NAME]" at bounding box center [418, 271] width 203 height 19
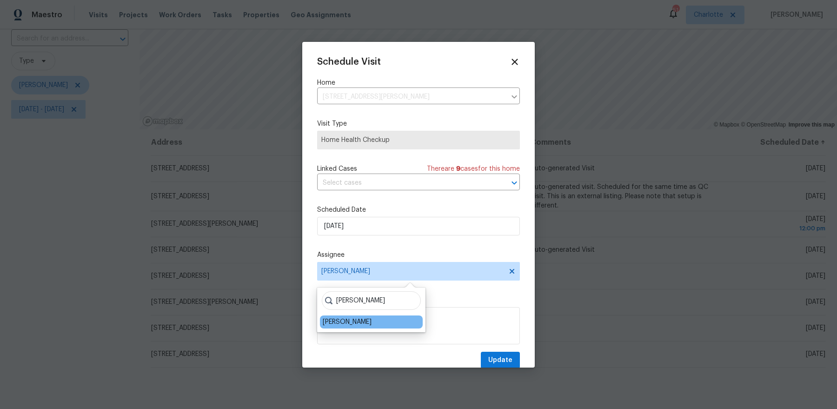
type input "ryan car"
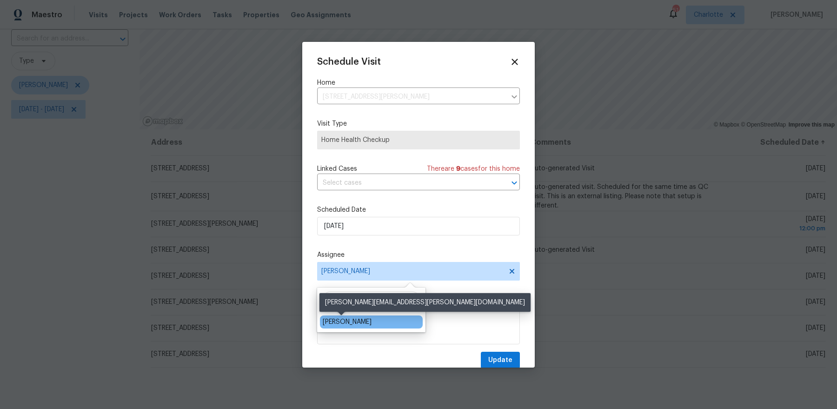
click at [340, 324] on div "Ryan Carder" at bounding box center [347, 321] width 49 height 9
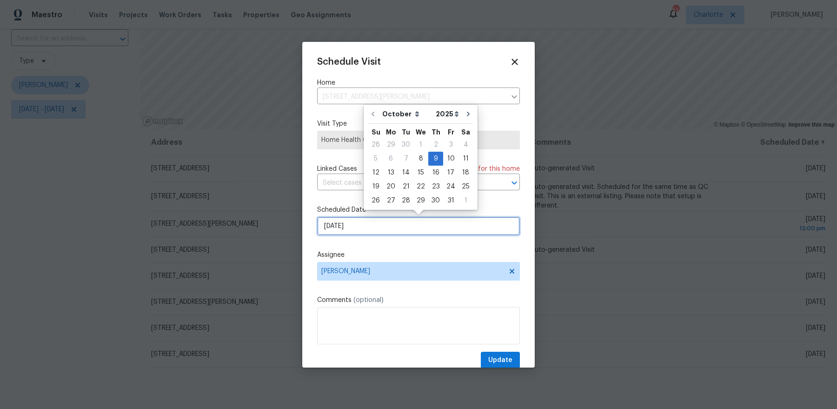
click at [400, 224] on input "10/9/2025" at bounding box center [418, 226] width 203 height 19
click at [506, 357] on span "Update" at bounding box center [500, 360] width 24 height 12
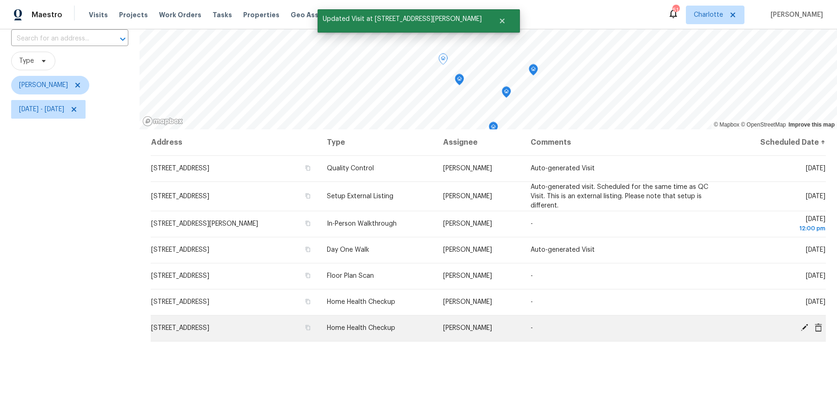
click at [802, 326] on icon at bounding box center [804, 327] width 8 height 8
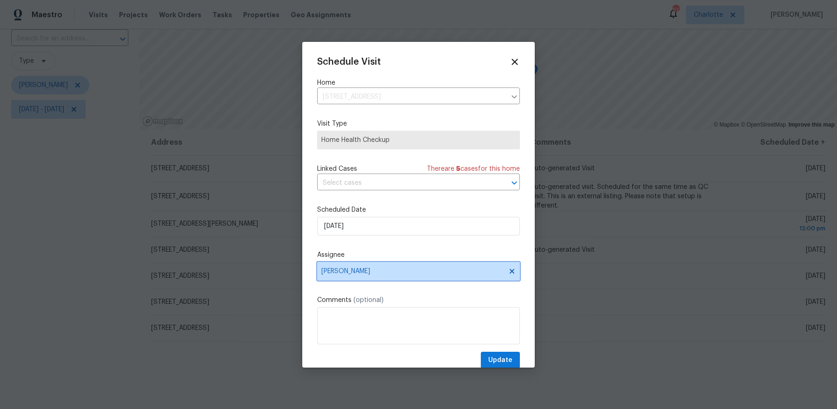
click at [382, 273] on span "[PERSON_NAME]" at bounding box center [412, 270] width 182 height 7
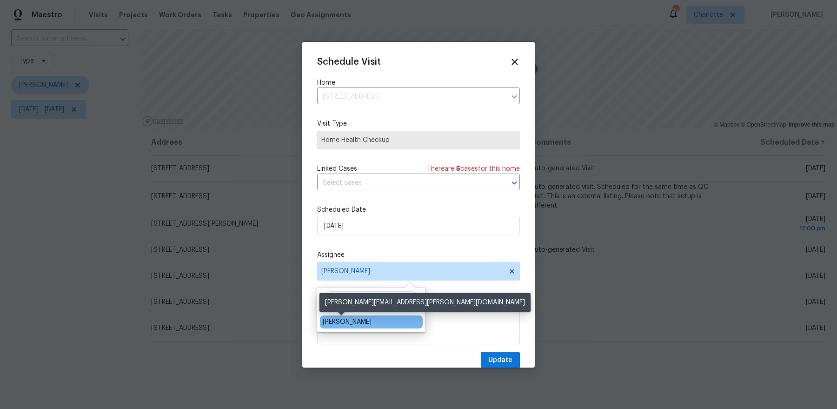
type input "ryan card"
click at [352, 319] on div "Ryan Carder" at bounding box center [347, 321] width 49 height 9
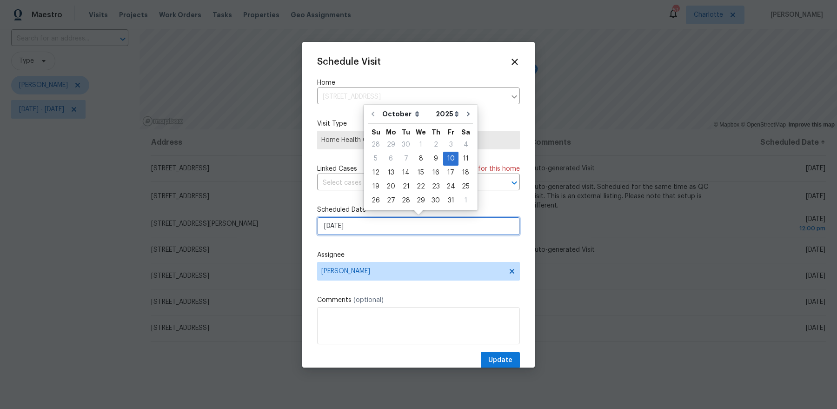
click at [359, 226] on input "10/10/2025" at bounding box center [418, 226] width 203 height 19
click at [443, 159] on div "10" at bounding box center [450, 158] width 15 height 13
click at [440, 159] on div "9" at bounding box center [435, 158] width 15 height 13
type input "10/9/2025"
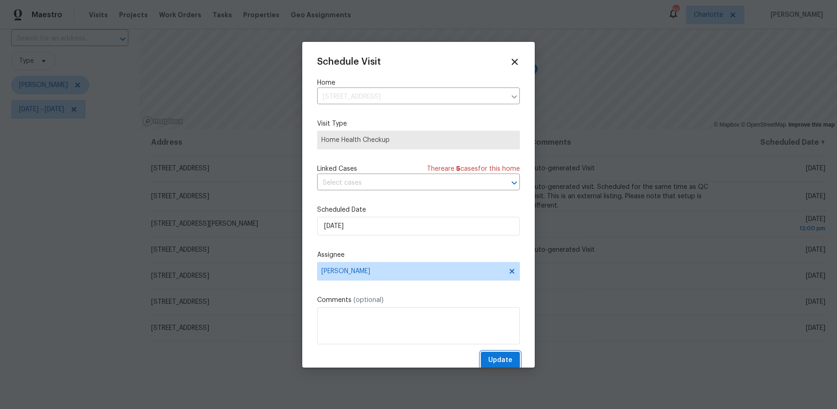
click at [501, 366] on button "Update" at bounding box center [500, 360] width 39 height 17
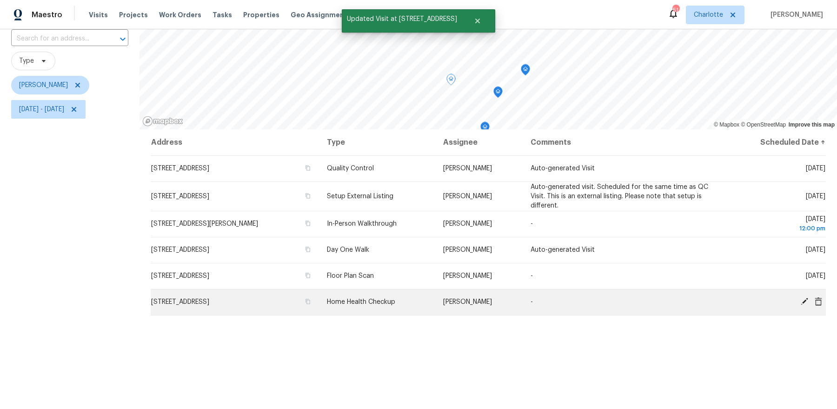
click at [805, 299] on icon at bounding box center [804, 301] width 7 height 7
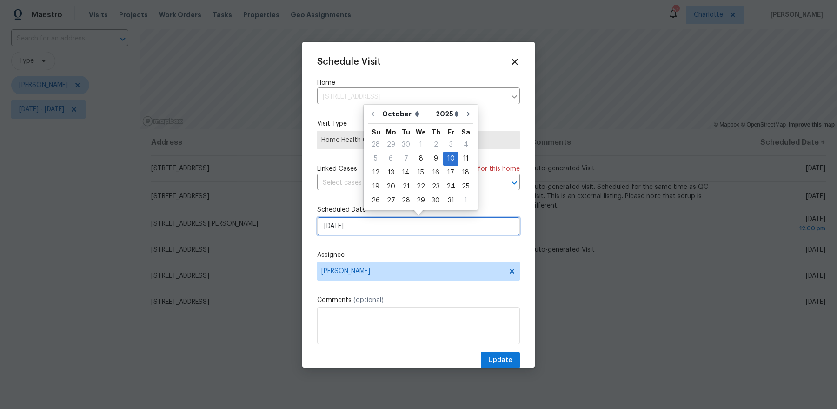
click at [393, 220] on input "10/10/2025" at bounding box center [418, 226] width 203 height 19
click at [432, 162] on div "9" at bounding box center [435, 158] width 15 height 13
type input "10/9/2025"
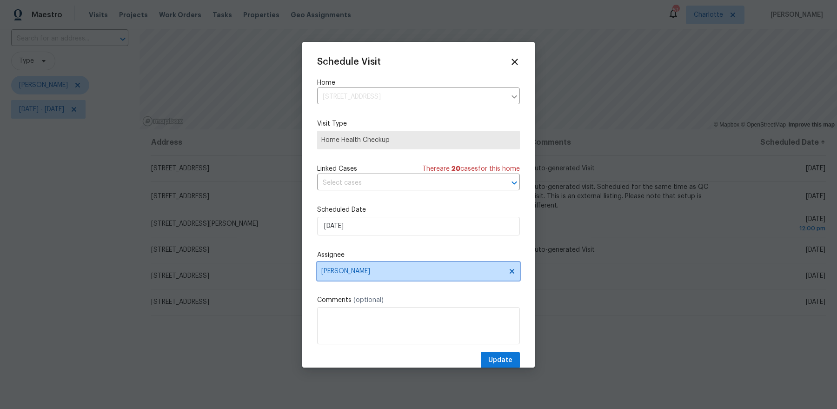
click at [373, 269] on span "[PERSON_NAME]" at bounding box center [412, 270] width 182 height 7
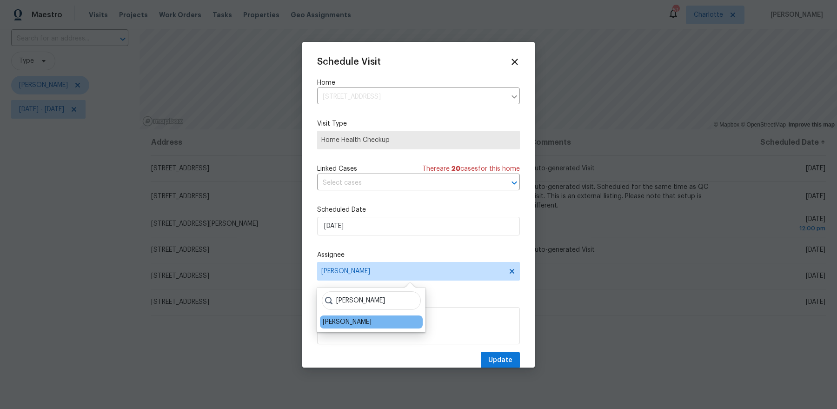
type input "ryan carder"
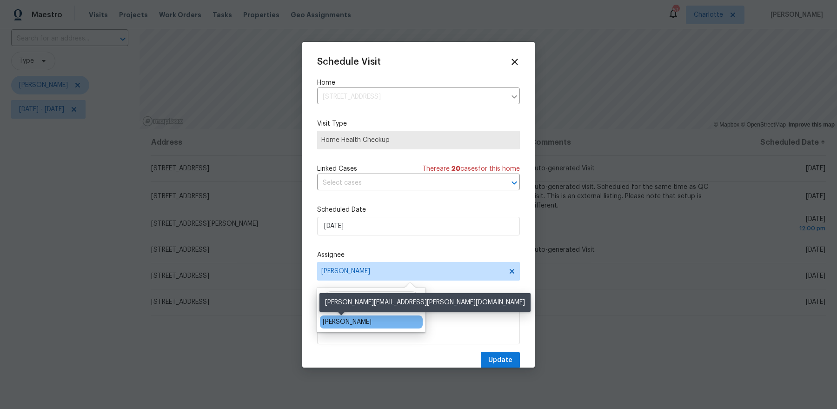
click at [335, 320] on div "Ryan Carder" at bounding box center [347, 321] width 49 height 9
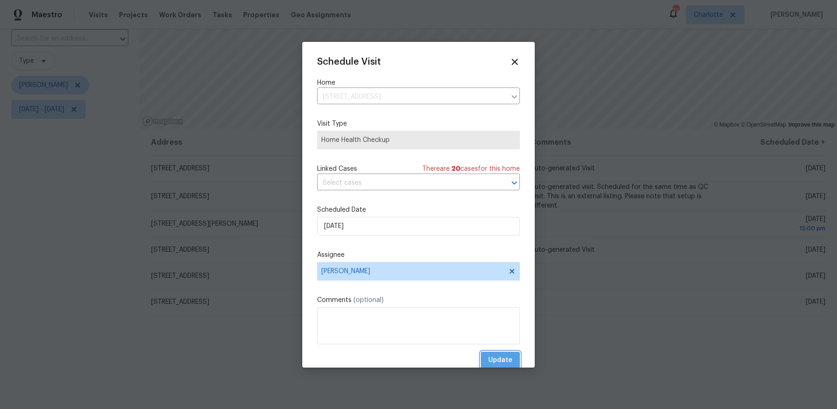
click at [500, 355] on span "Update" at bounding box center [500, 360] width 24 height 12
